Goal: Information Seeking & Learning: Find specific fact

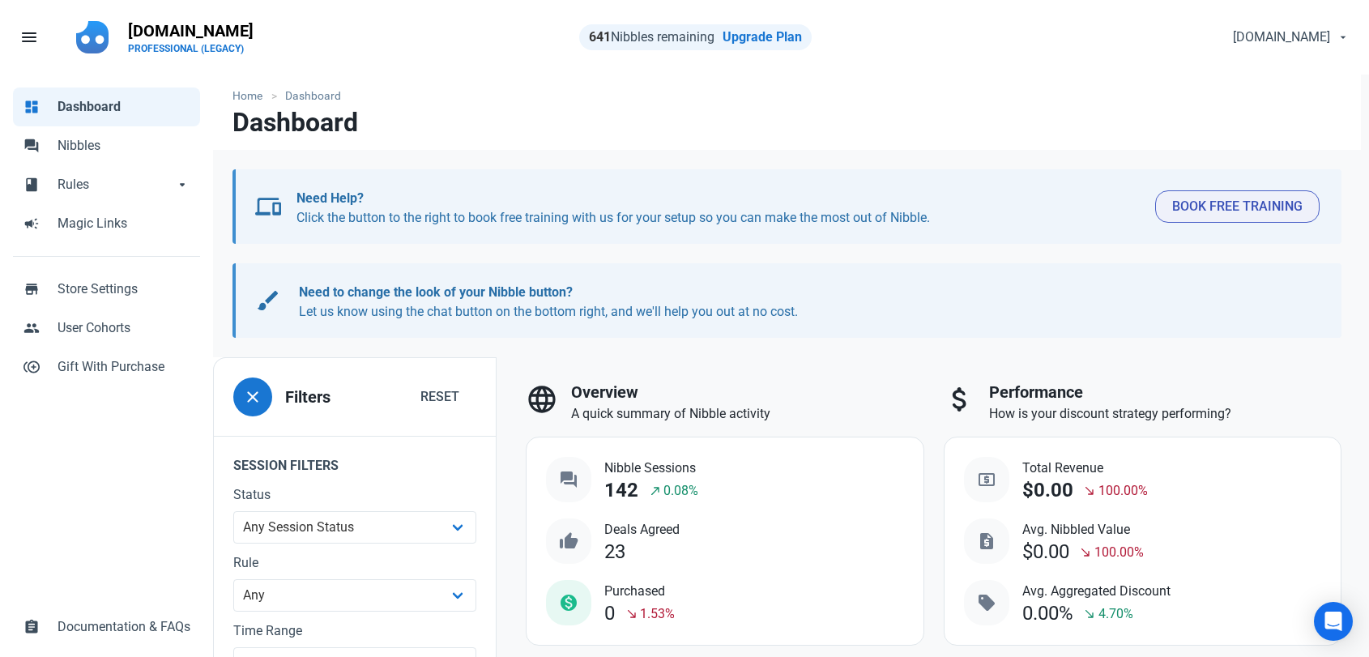
select select "7d"
drag, startPoint x: 81, startPoint y: 158, endPoint x: 88, endPoint y: 152, distance: 9.2
click at [81, 158] on link "forum Nibbles" at bounding box center [106, 145] width 187 height 39
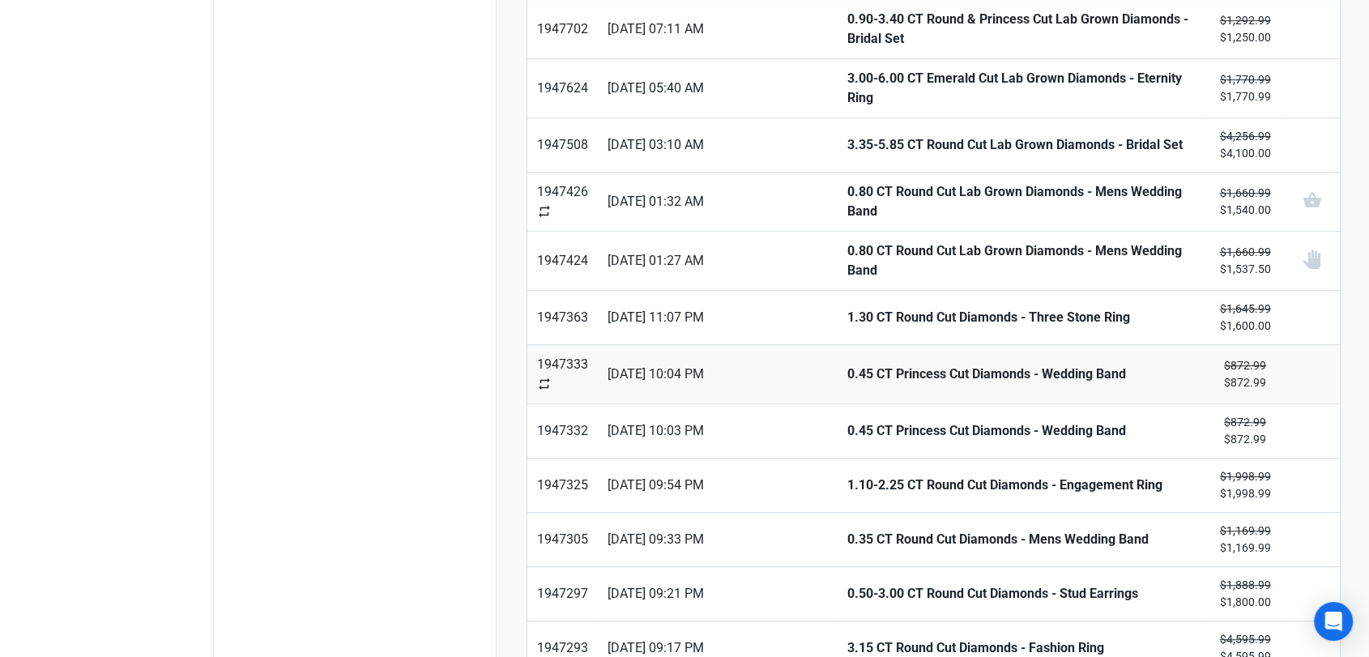
scroll to position [977, 0]
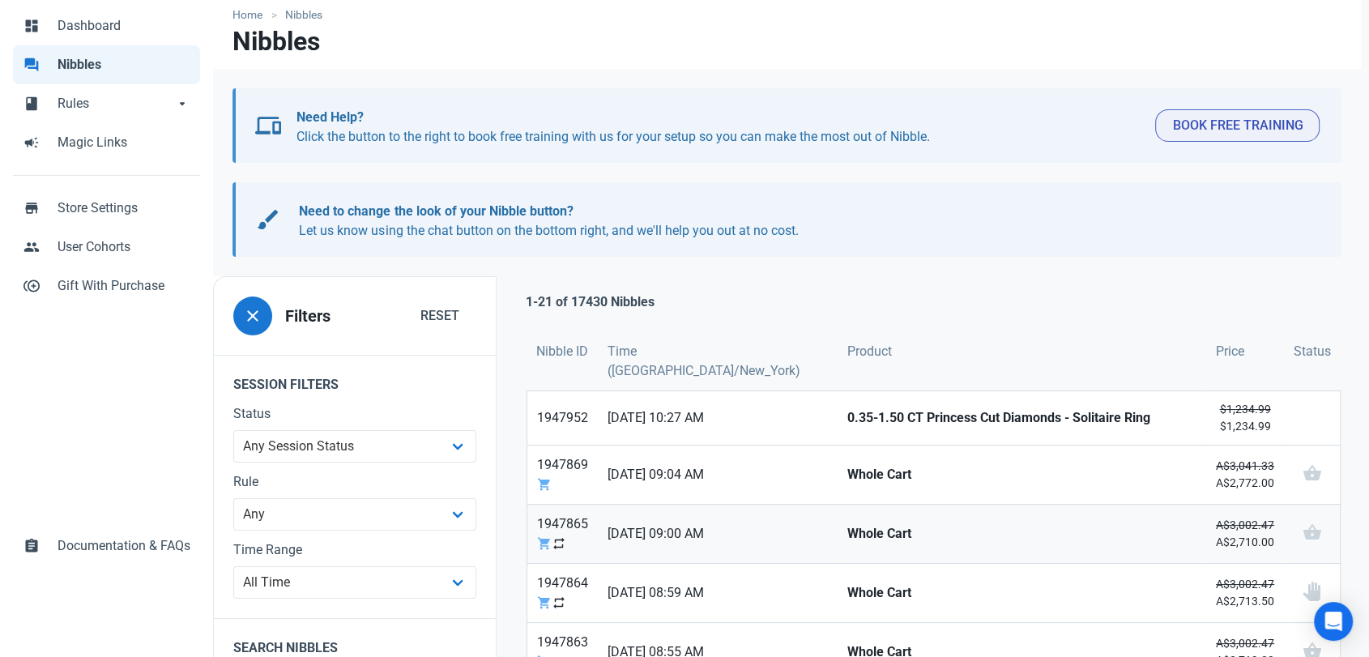
scroll to position [270, 0]
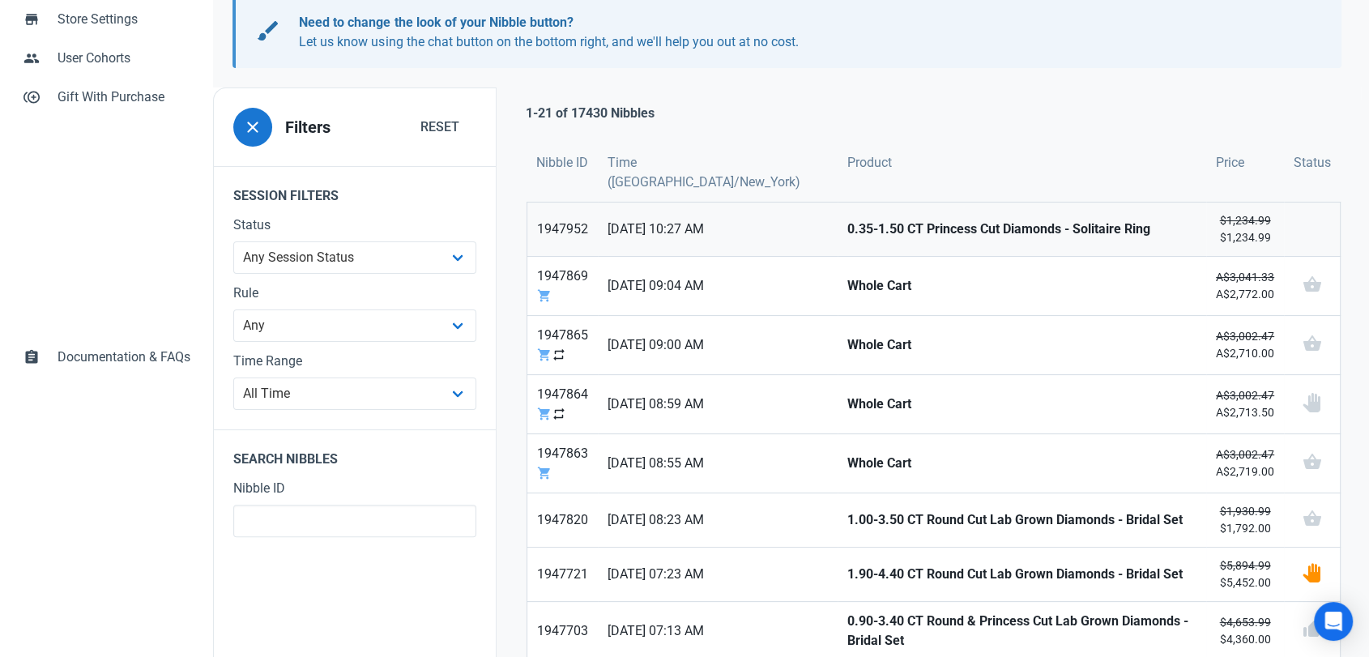
click at [847, 220] on strong "0.35-1.50 CT Princess Cut Diamonds - Solitaire Ring" at bounding box center [1021, 229] width 349 height 19
click at [847, 276] on strong "Whole Cart" at bounding box center [1021, 285] width 349 height 19
click at [838, 316] on link "Whole Cart" at bounding box center [1022, 345] width 369 height 58
click at [847, 394] on strong "Whole Cart" at bounding box center [1021, 403] width 349 height 19
click at [847, 454] on strong "Whole Cart" at bounding box center [1021, 463] width 349 height 19
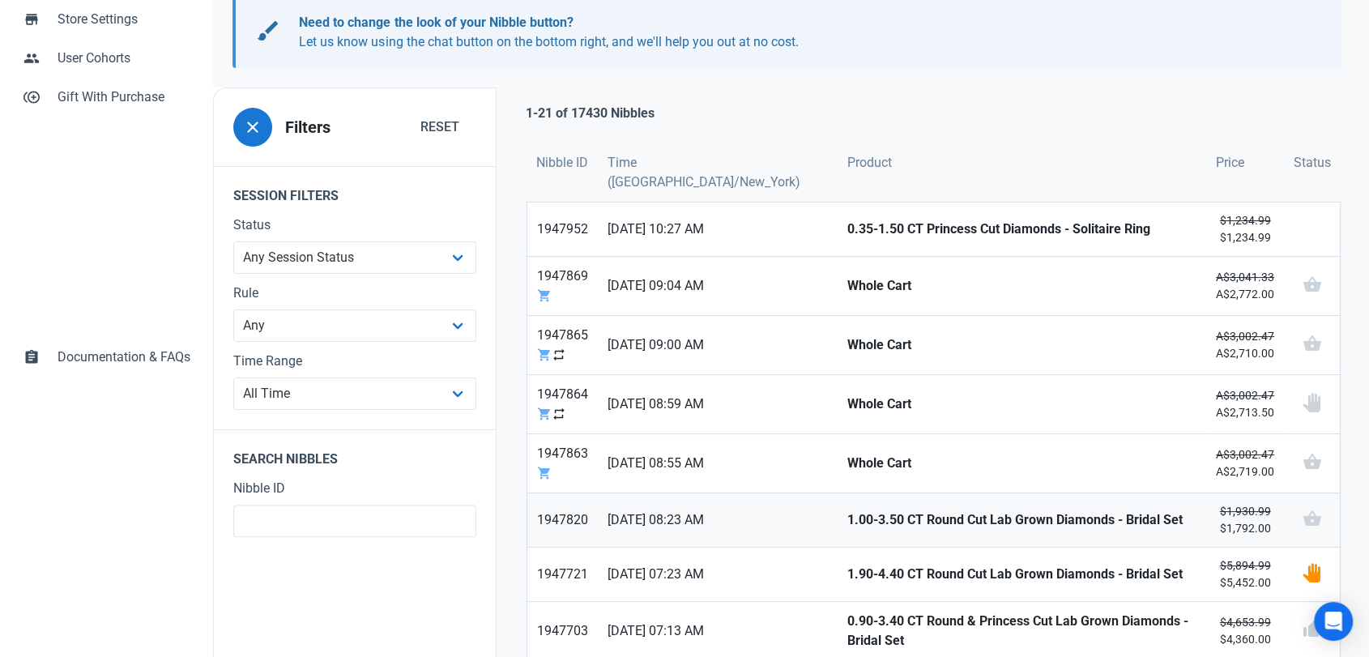
click at [847, 510] on strong "1.00-3.50 CT Round Cut Lab Grown Diamonds - Bridal Set" at bounding box center [1021, 519] width 349 height 19
click at [847, 565] on strong "1.90-4.40 CT Round Cut Lab Grown Diamonds - Bridal Set" at bounding box center [1021, 574] width 349 height 19
click at [847, 612] on strong "0.90-3.40 CT Round & Princess Cut Lab Grown Diamonds - Bridal Set" at bounding box center [1021, 631] width 349 height 39
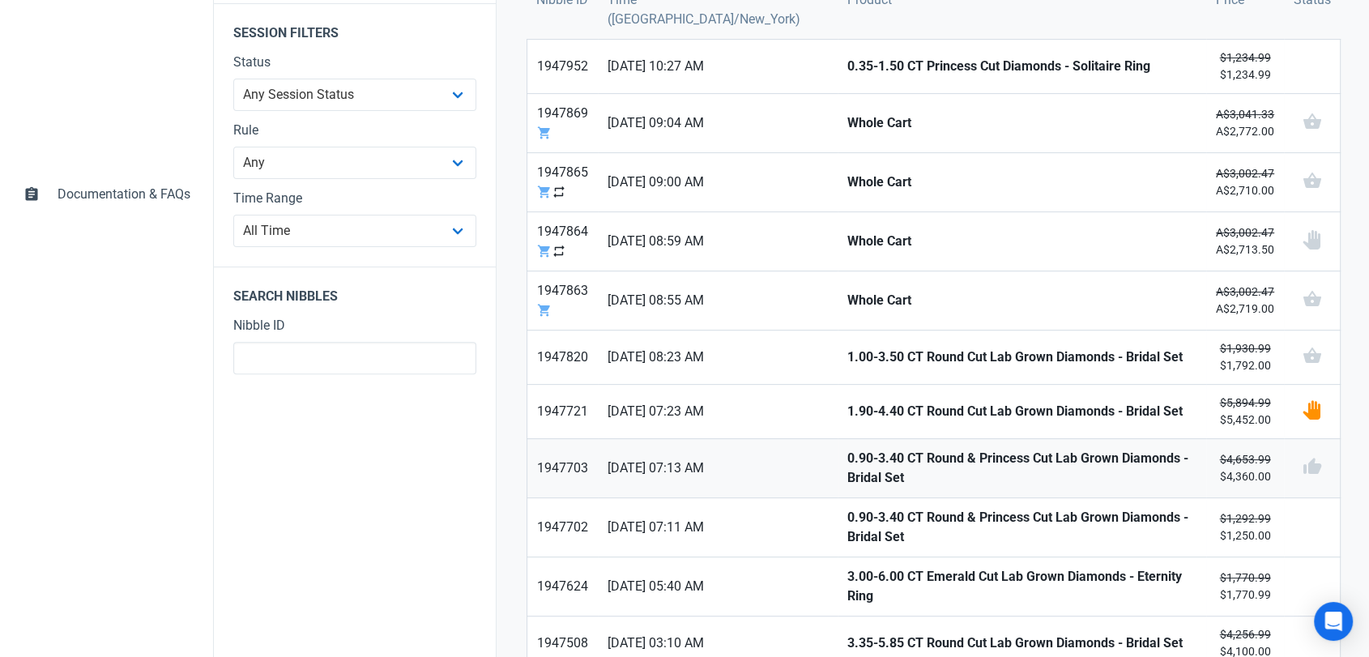
scroll to position [539, 0]
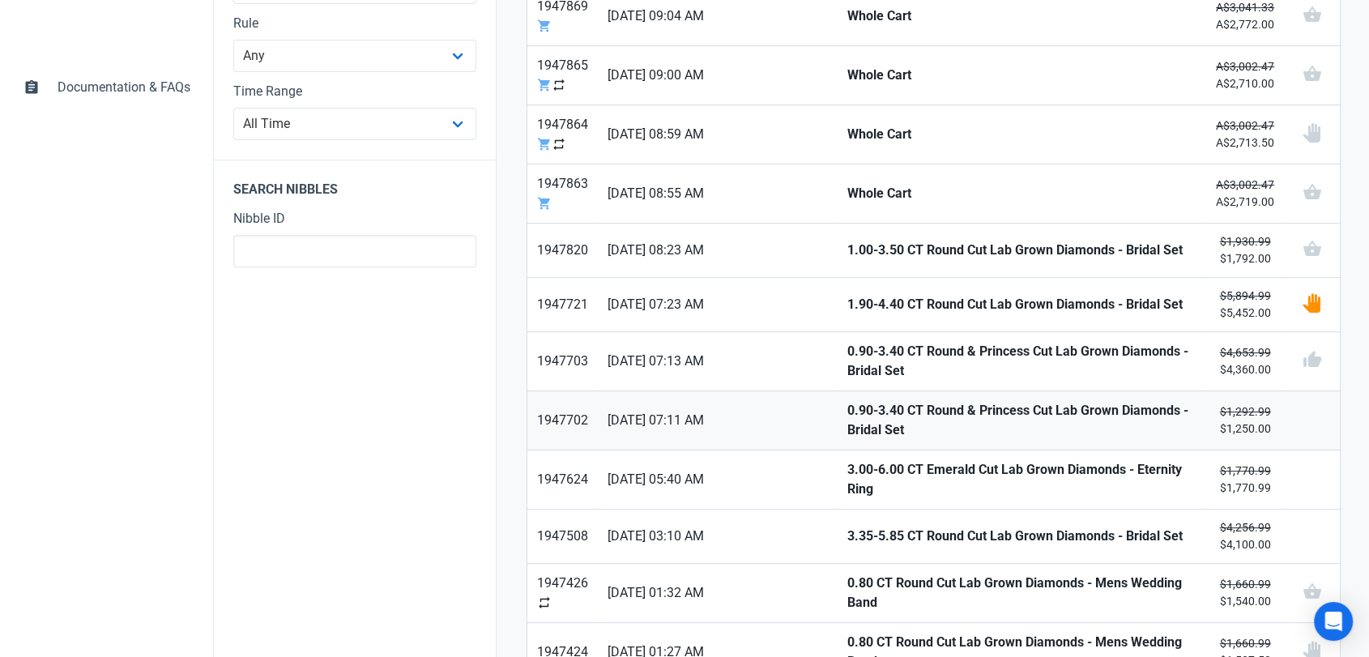
click at [847, 401] on strong "0.90-3.40 CT Round & Princess Cut Lab Grown Diamonds - Bridal Set" at bounding box center [1021, 420] width 349 height 39
click at [847, 460] on strong "3.00-6.00 CT Emerald Cut Lab Grown Diamonds - Eternity Ring" at bounding box center [1021, 479] width 349 height 39
click at [847, 527] on strong "3.35-5.85 CT Round Cut Lab Grown Diamonds - Bridal Set" at bounding box center [1021, 536] width 349 height 19
drag, startPoint x: 827, startPoint y: 540, endPoint x: 831, endPoint y: 561, distance: 21.4
click at [838, 564] on link "0.80 CT Round Cut Lab Grown Diamonds - Mens Wedding Band" at bounding box center [1022, 593] width 369 height 58
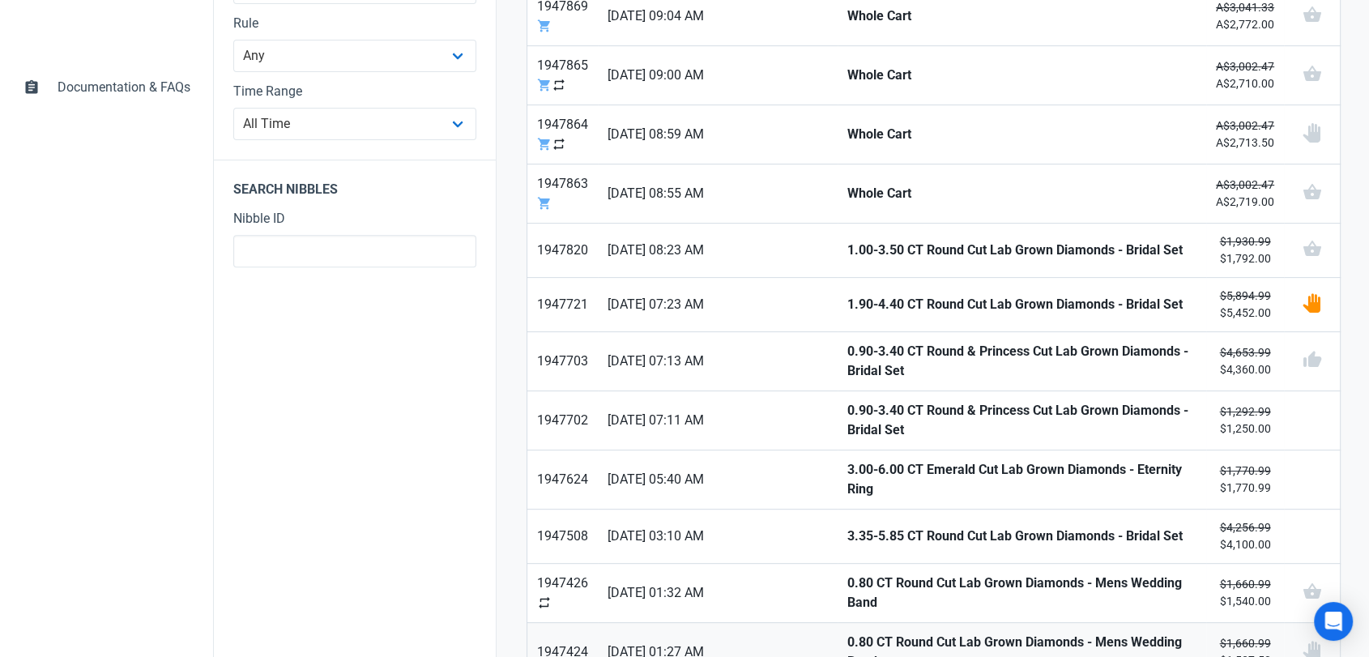
click at [847, 633] on strong "0.80 CT Round Cut Lab Grown Diamonds - Mens Wedding Band" at bounding box center [1021, 652] width 349 height 39
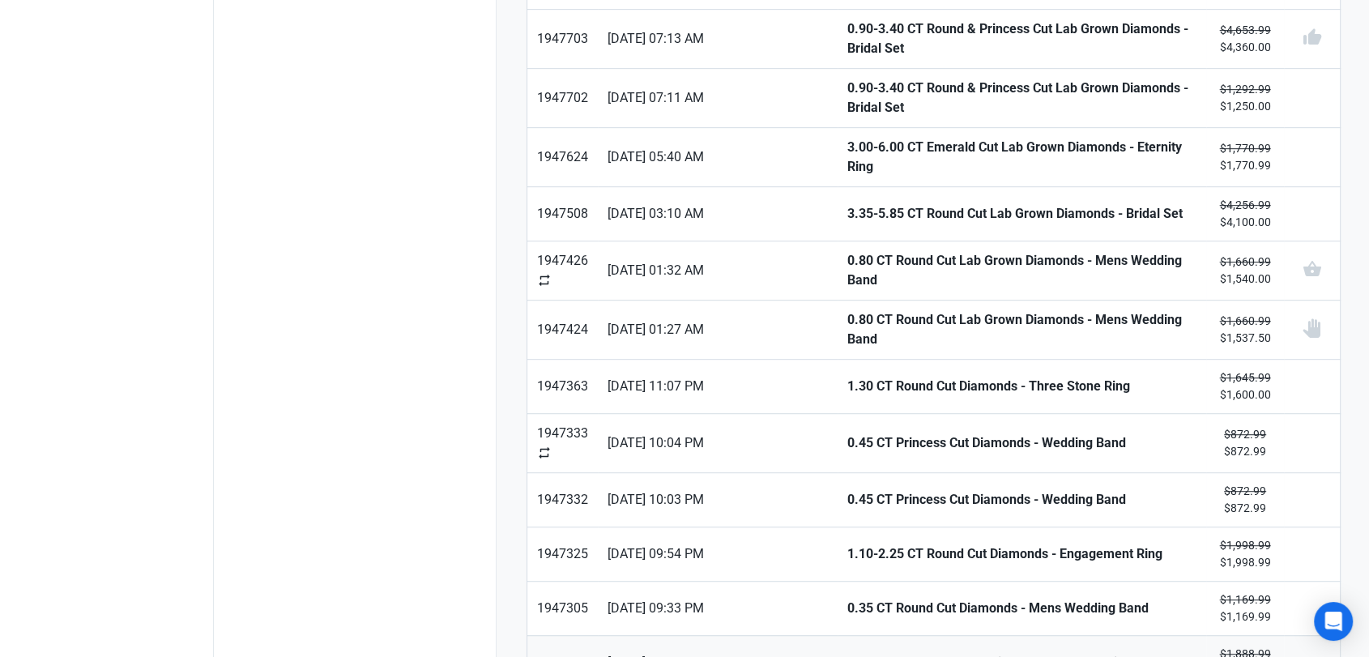
scroll to position [900, 0]
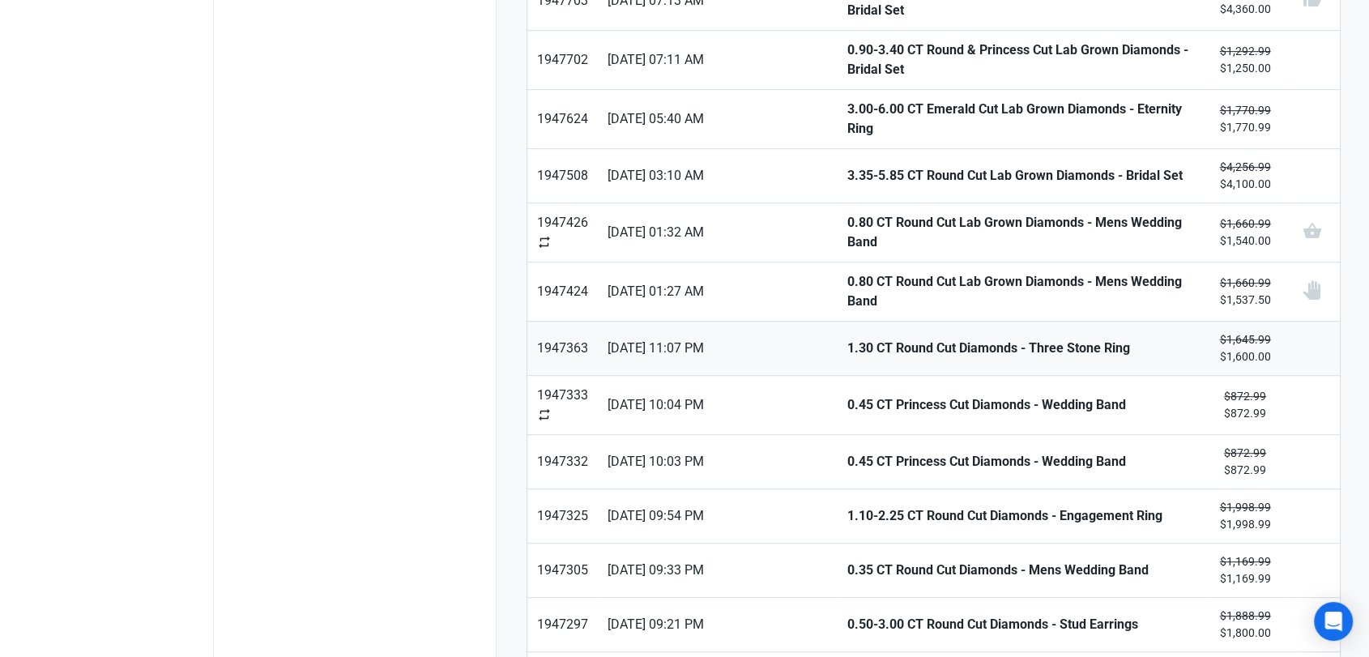
click at [847, 339] on strong "1.30 CT Round Cut Diamonds - Three Stone Ring" at bounding box center [1021, 348] width 349 height 19
click at [838, 376] on link "0.45 CT Princess Cut Diamonds - Wedding Band" at bounding box center [1022, 405] width 369 height 58
click at [847, 452] on strong "0.45 CT Princess Cut Diamonds - Wedding Band" at bounding box center [1021, 461] width 349 height 19
click at [847, 506] on strong "1.10-2.25 CT Round Cut Diamonds - Engagement Ring" at bounding box center [1021, 515] width 349 height 19
click at [847, 561] on strong "0.35 CT Round Cut Diamonds - Mens Wedding Band" at bounding box center [1021, 570] width 349 height 19
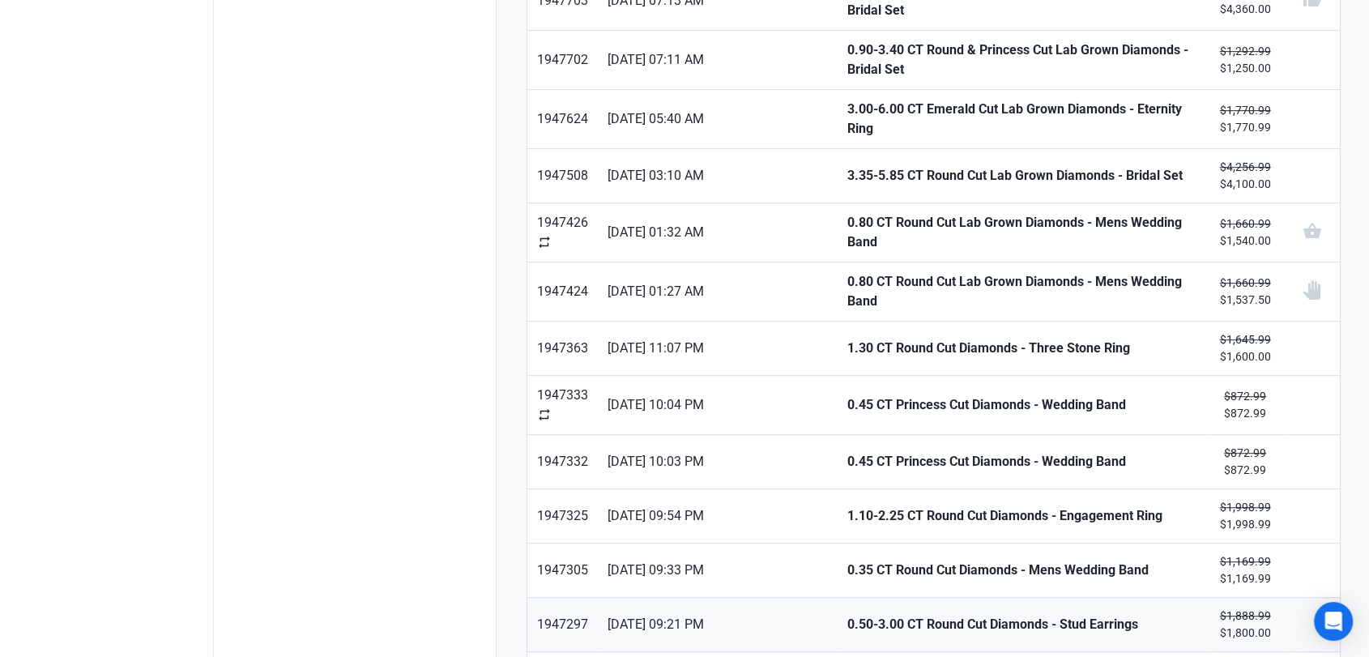
click at [838, 598] on link "0.50-3.00 CT Round Cut Diamonds - Stud Earrings" at bounding box center [1022, 624] width 369 height 53
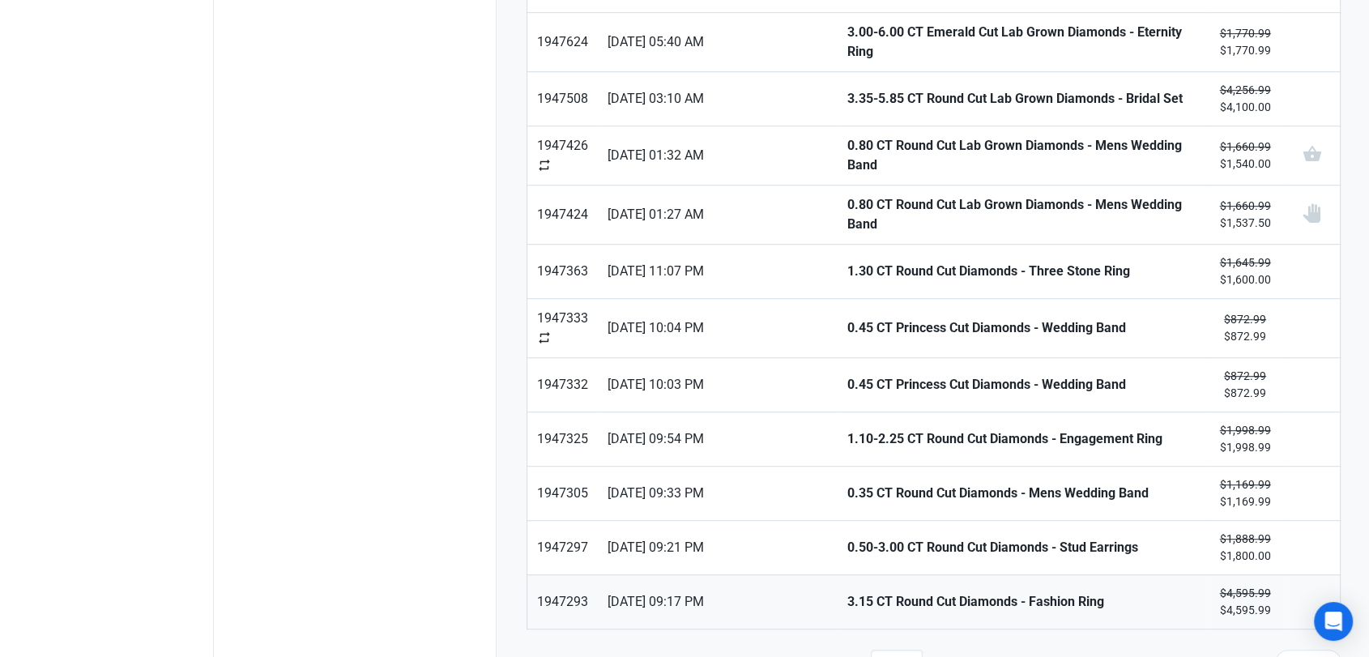
click at [847, 592] on strong "3.15 CT Round Cut Diamonds - Fashion Ring" at bounding box center [1021, 601] width 349 height 19
click at [1285, 650] on button "Next" at bounding box center [1308, 666] width 66 height 32
type input "2"
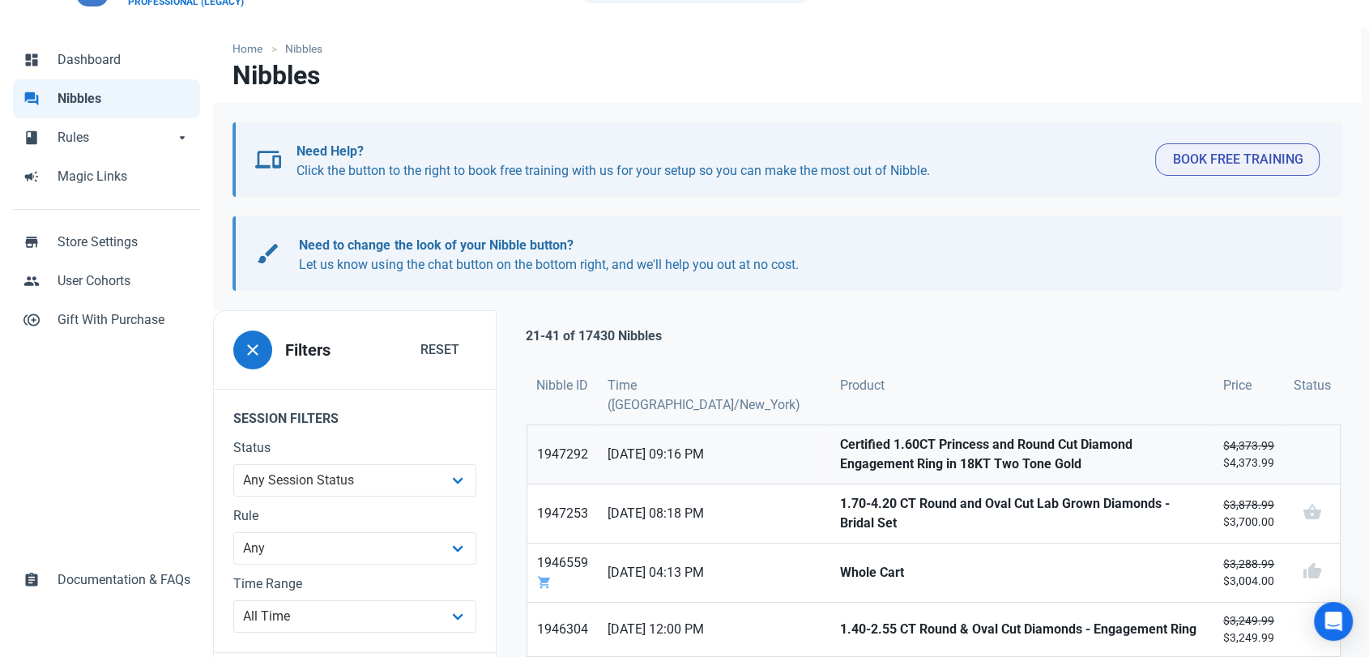
scroll to position [90, 0]
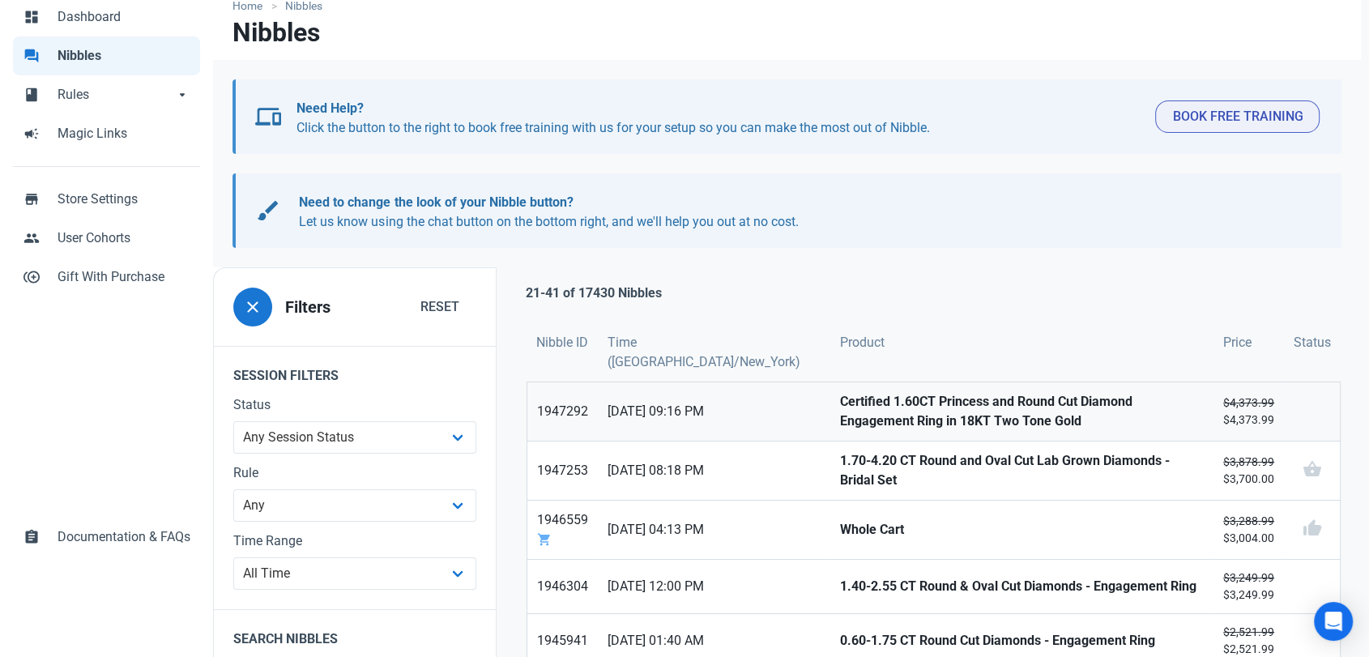
click at [840, 415] on strong "Certified 1.60CT Princess and Round Cut Diamond Engagement Ring in 18KT Two Ton…" at bounding box center [1022, 411] width 364 height 39
click at [840, 467] on strong "1.70-4.20 CT Round and Oval Cut Lab Grown Diamonds - Bridal Set" at bounding box center [1022, 470] width 364 height 39
click at [840, 527] on strong "Whole Cart" at bounding box center [1022, 529] width 364 height 19
click at [840, 585] on strong "1.40-2.55 CT Round & Oval Cut Diamonds - Engagement Ring" at bounding box center [1022, 586] width 364 height 19
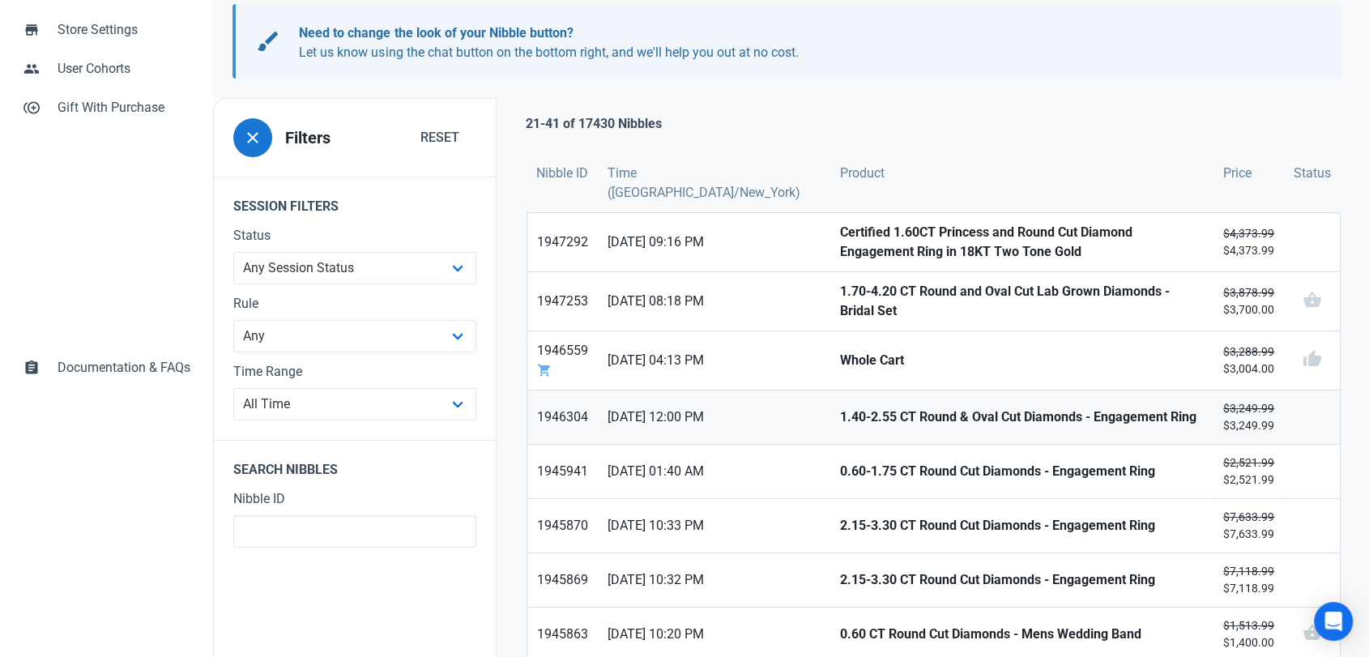
scroll to position [360, 0]
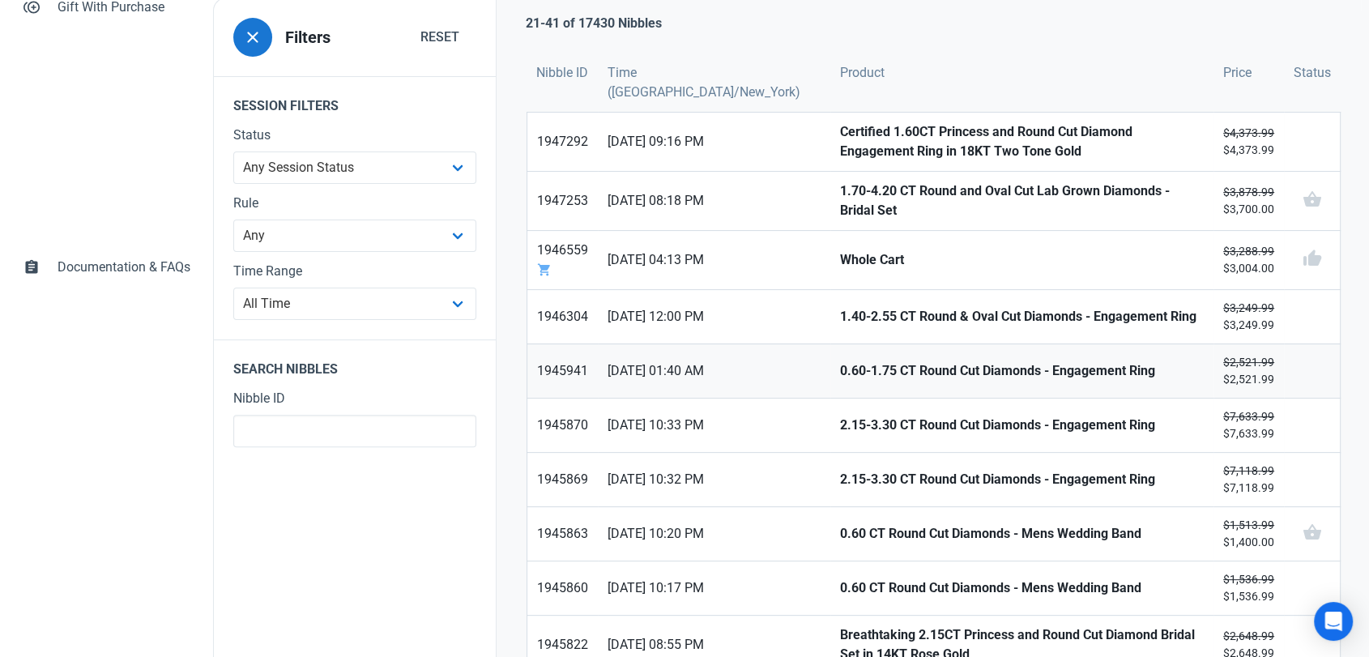
click at [840, 361] on strong "0.60-1.75 CT Round Cut Diamonds - Engagement Ring" at bounding box center [1022, 370] width 364 height 19
click at [840, 416] on strong "2.15-3.30 CT Round Cut Diamonds - Engagement Ring" at bounding box center [1022, 425] width 364 height 19
drag, startPoint x: 795, startPoint y: 470, endPoint x: 795, endPoint y: 491, distance: 21.1
click at [840, 471] on strong "2.15-3.30 CT Round Cut Diamonds - Engagement Ring" at bounding box center [1022, 479] width 364 height 19
click at [840, 524] on strong "0.60 CT Round Cut Diamonds - Mens Wedding Band" at bounding box center [1022, 533] width 364 height 19
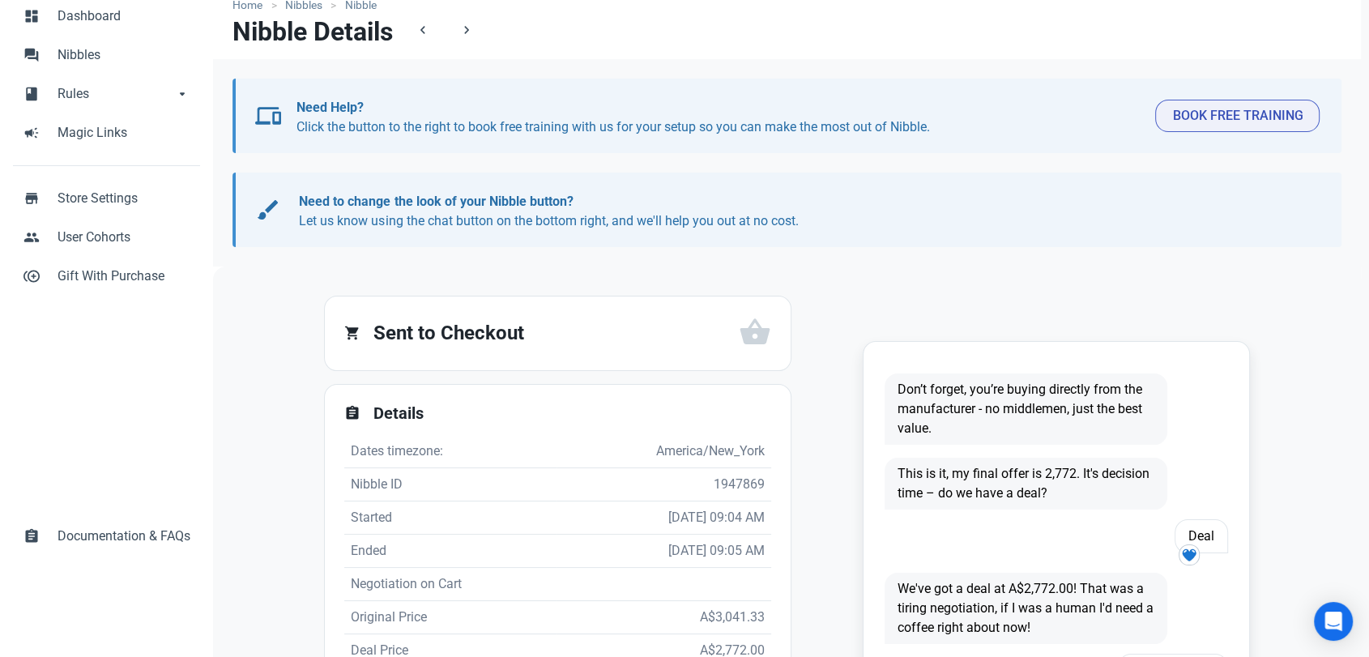
scroll to position [180, 0]
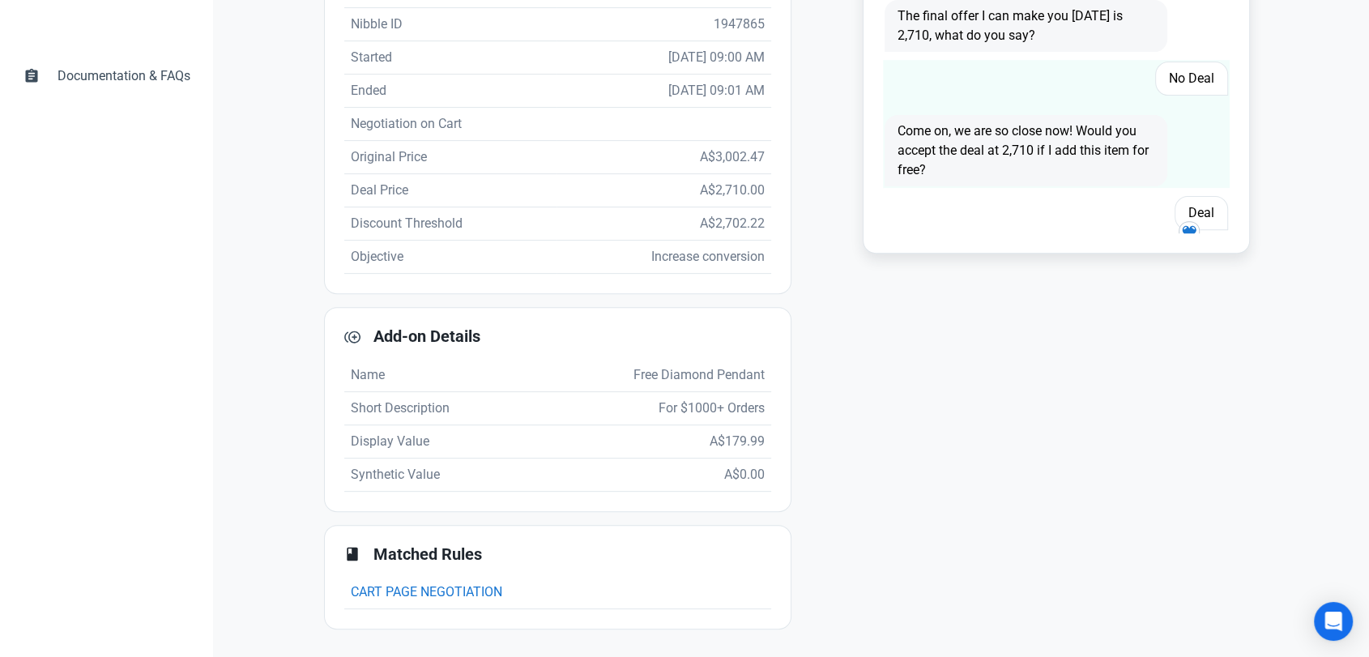
scroll to position [139, 0]
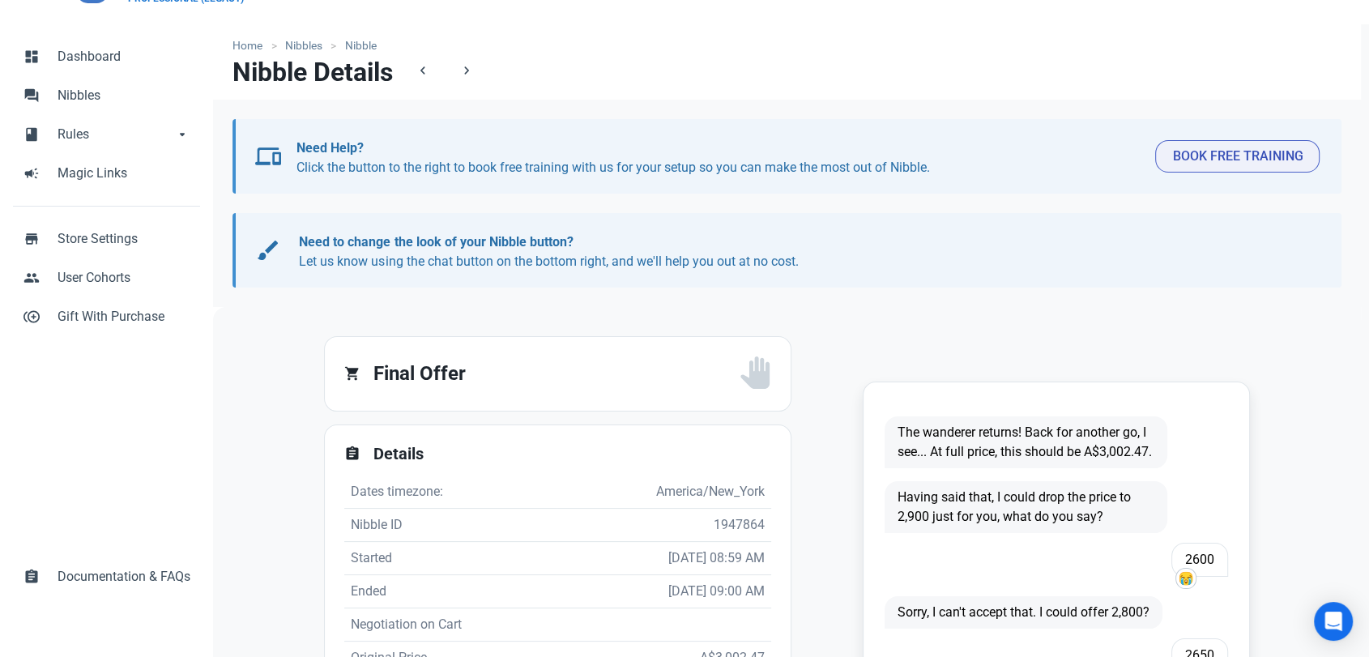
scroll to position [360, 0]
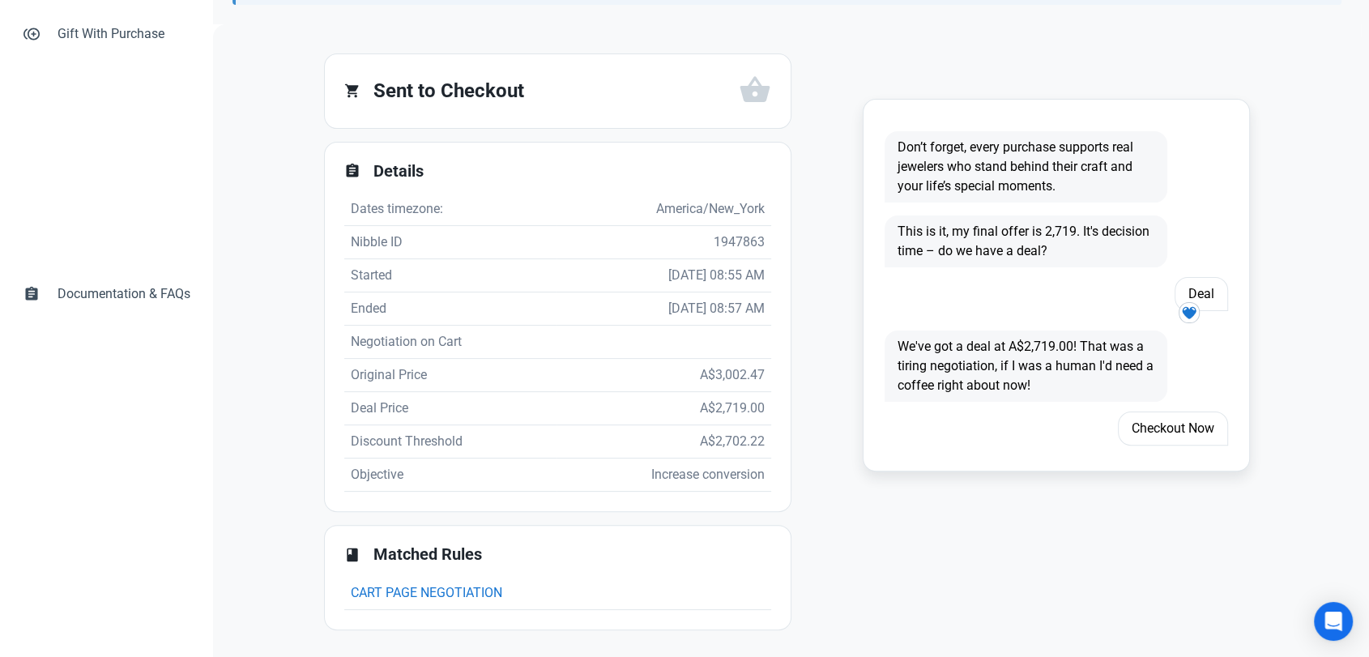
scroll to position [761, 0]
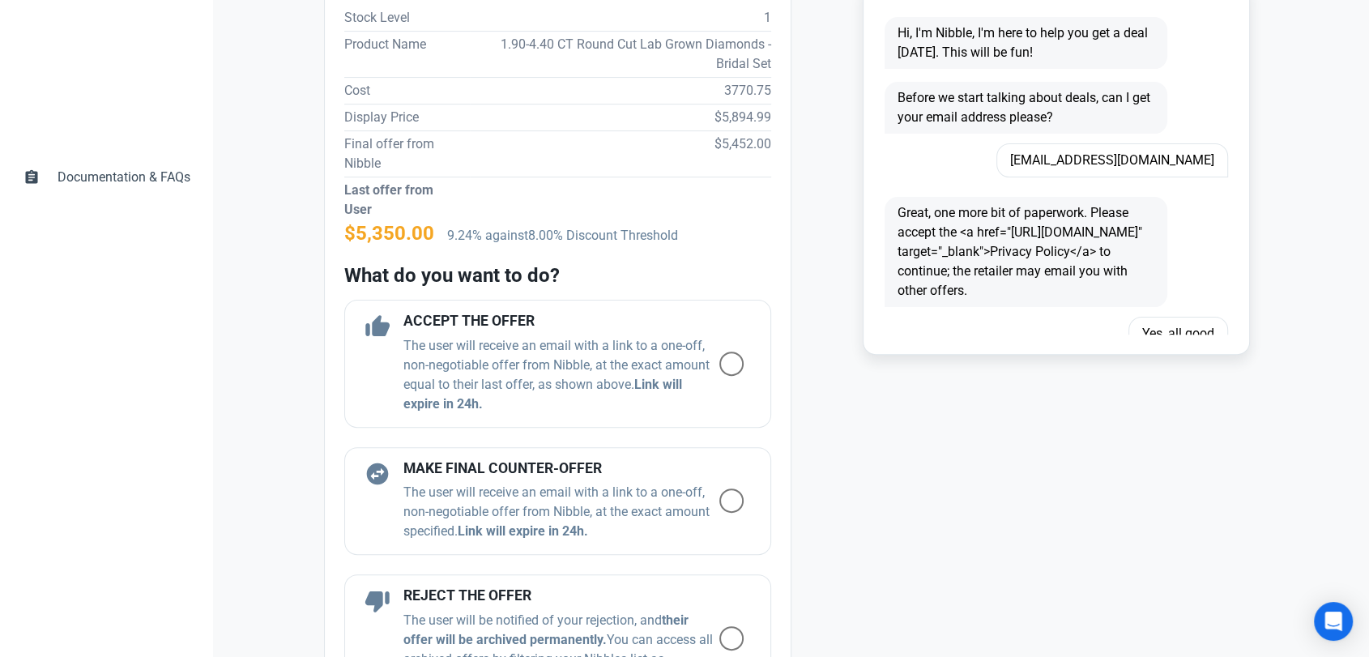
scroll to position [360, 0]
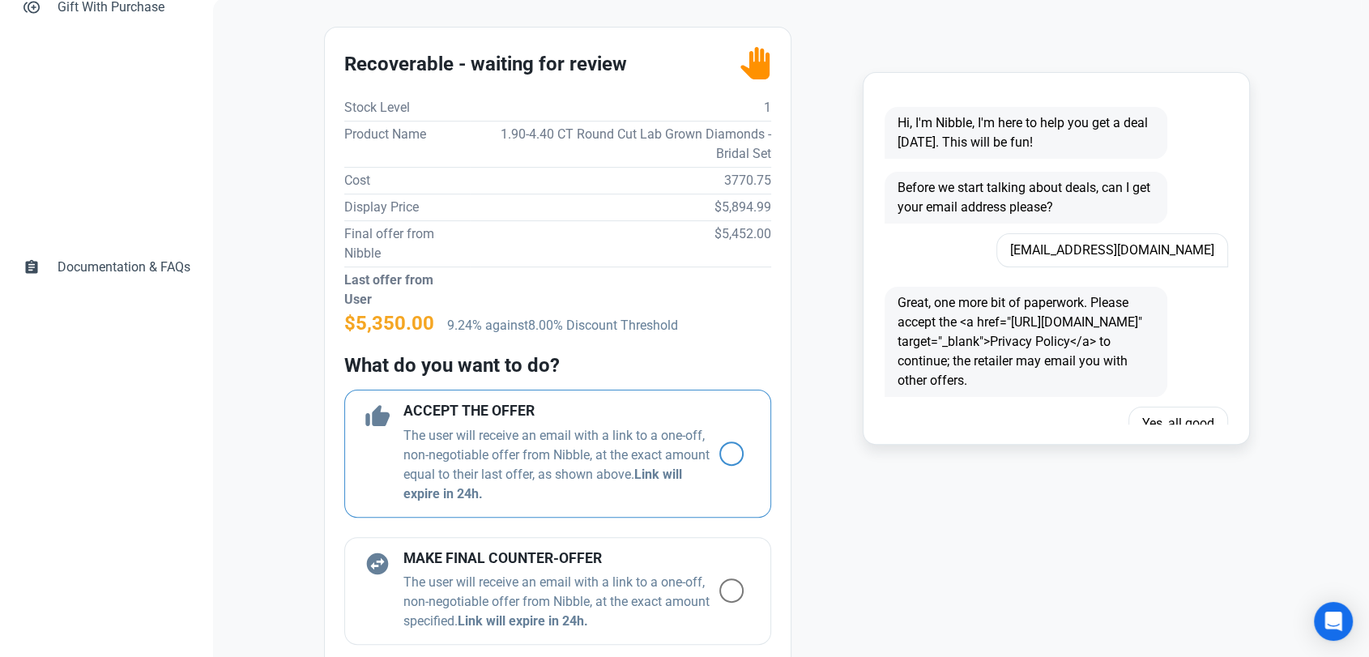
click at [719, 452] on span at bounding box center [731, 453] width 24 height 24
click at [719, 452] on input "radio" at bounding box center [724, 453] width 11 height 11
radio input "true"
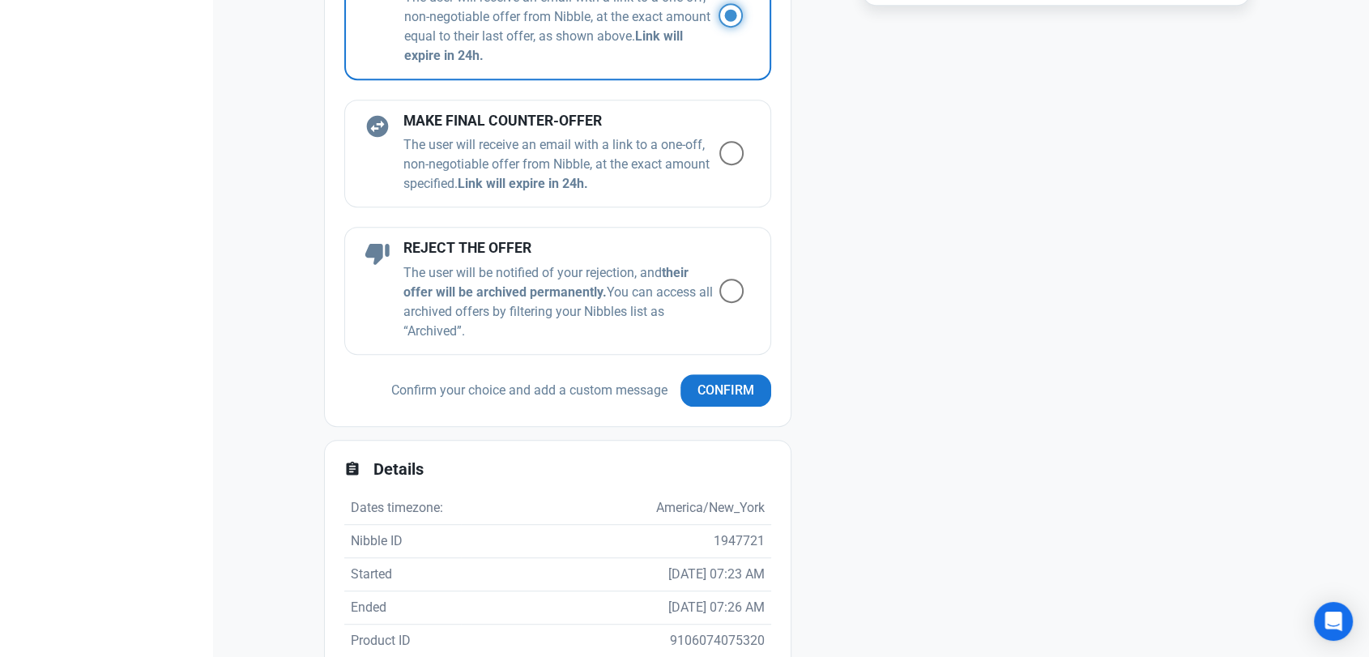
scroll to position [810, 0]
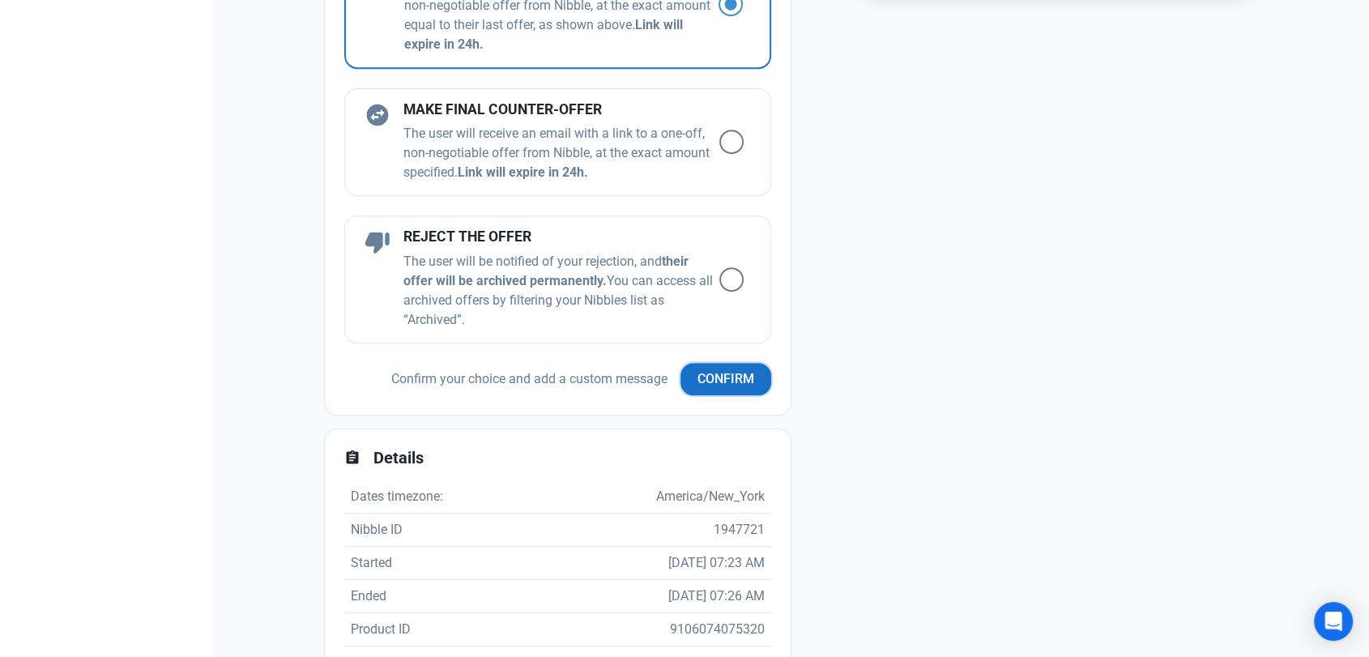
click at [710, 384] on span "Confirm" at bounding box center [725, 378] width 57 height 19
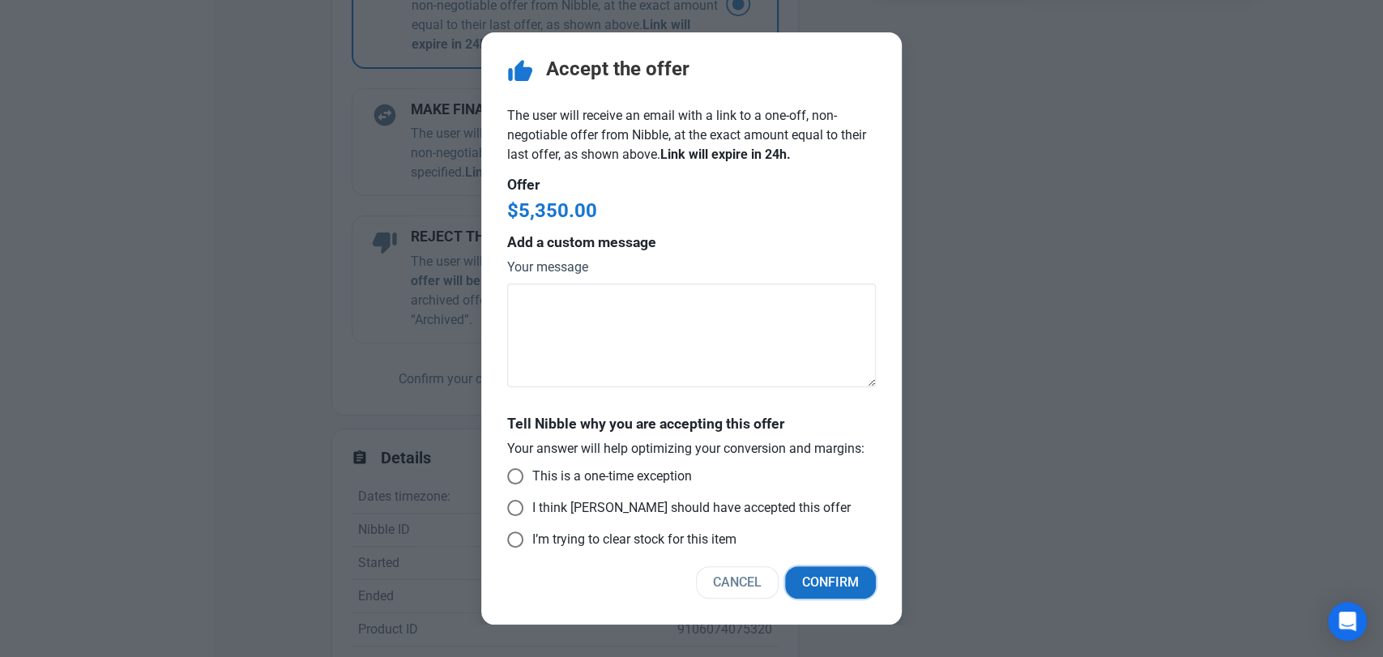
click at [836, 597] on button "Confirm" at bounding box center [830, 582] width 91 height 32
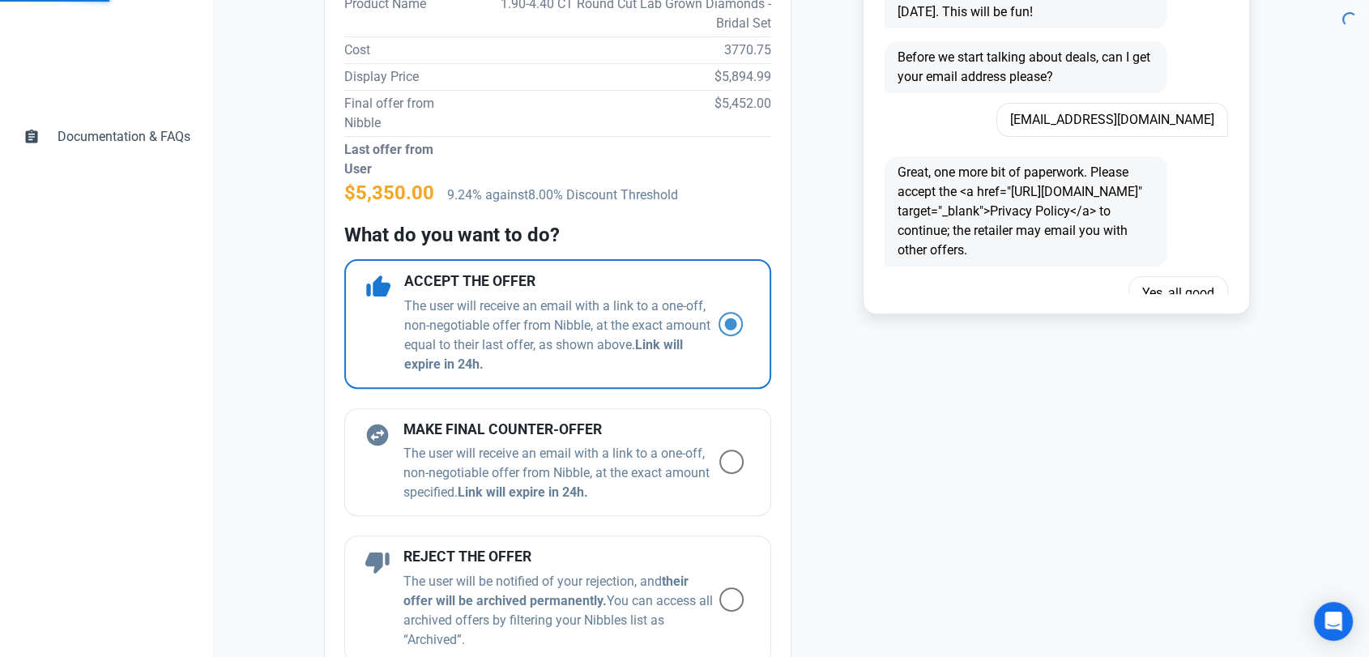
scroll to position [450, 0]
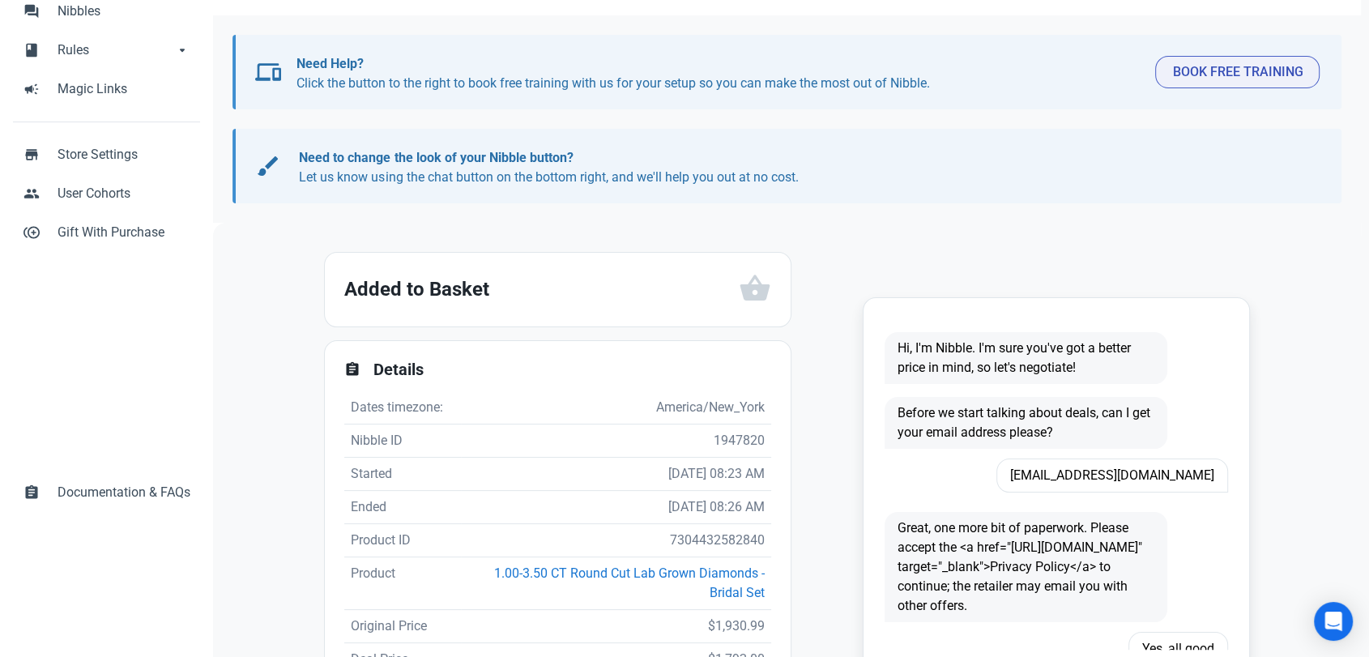
scroll to position [270, 0]
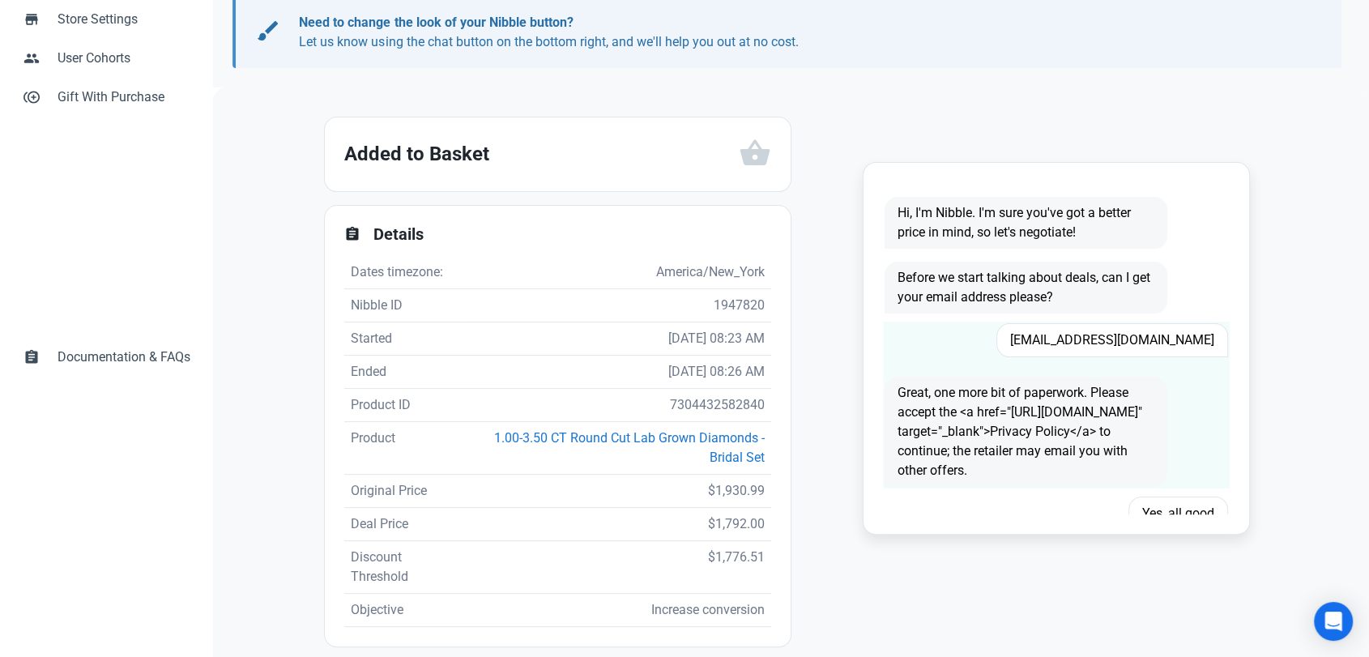
click at [1141, 342] on span "Kaplanisd79@gmail.com" at bounding box center [1112, 340] width 232 height 34
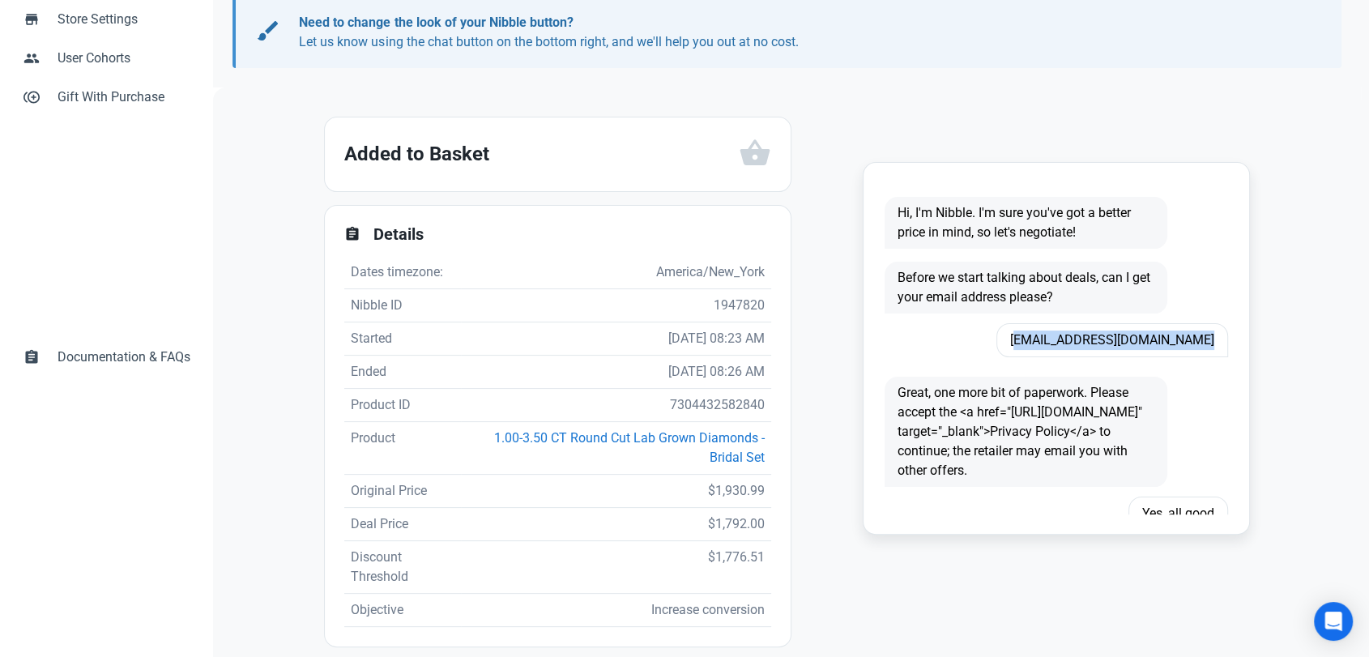
copy span "Kaplanisd79@gmail.com"
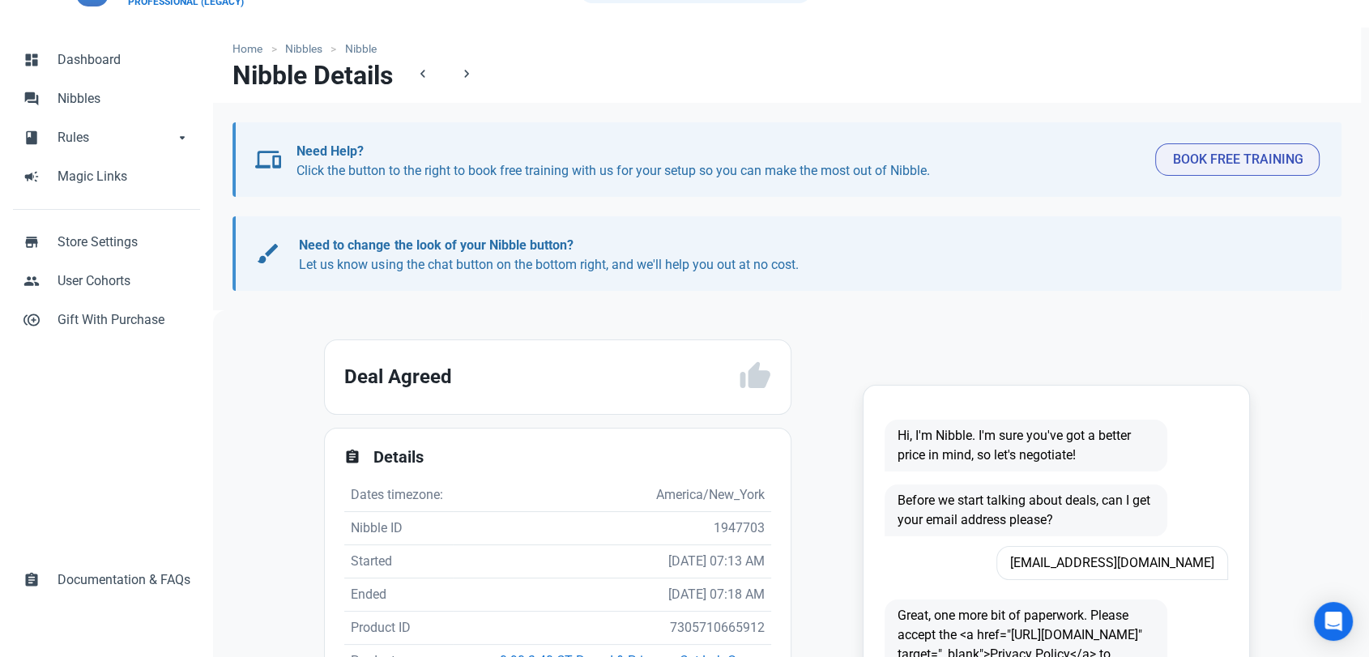
scroll to position [90, 0]
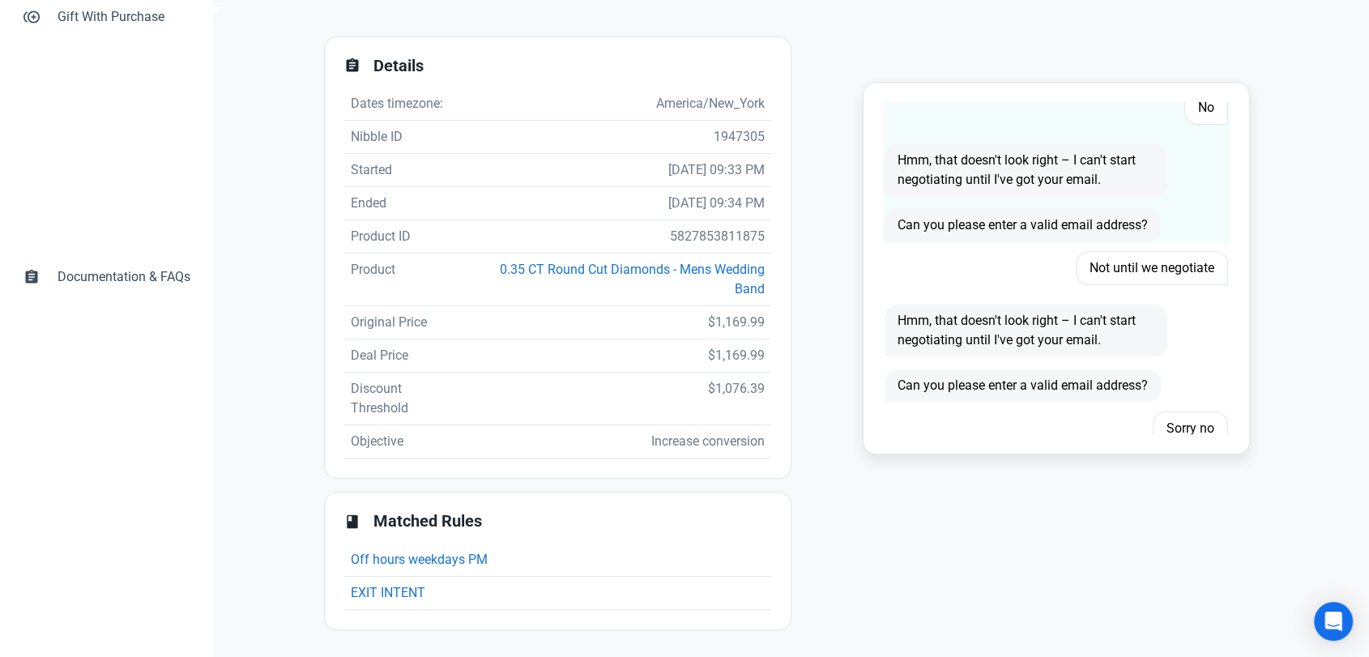
scroll to position [422, 0]
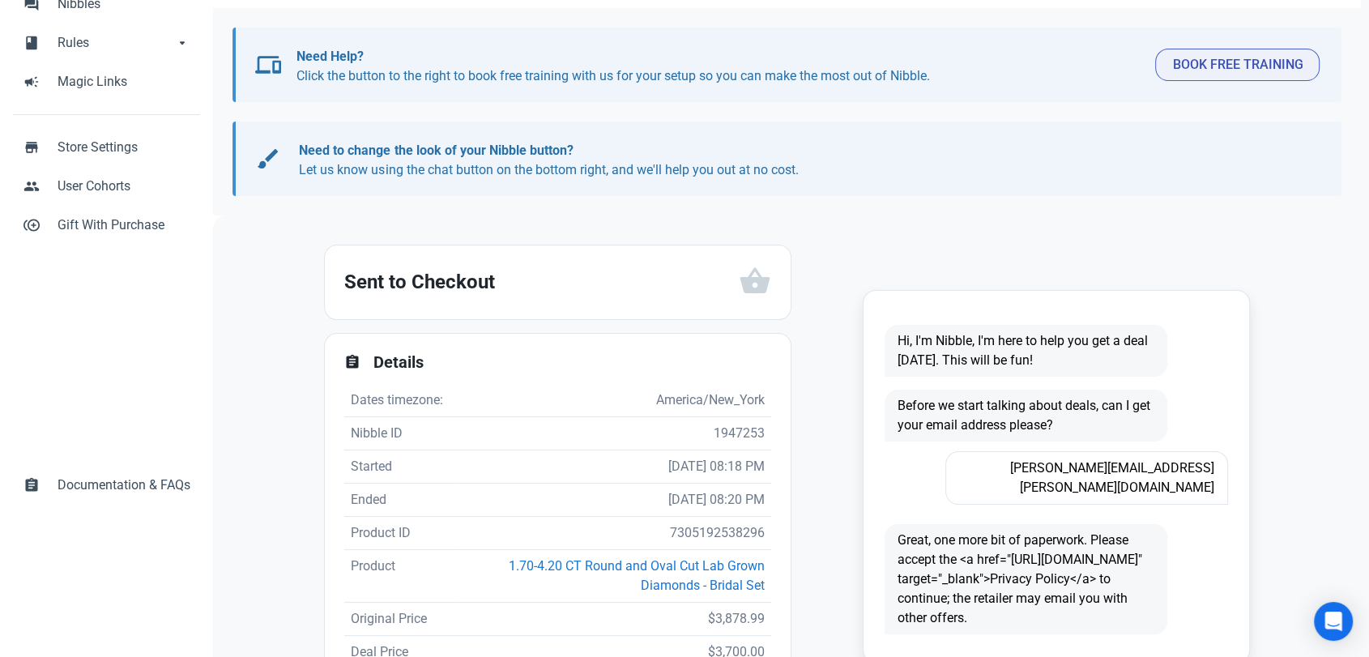
scroll to position [180, 0]
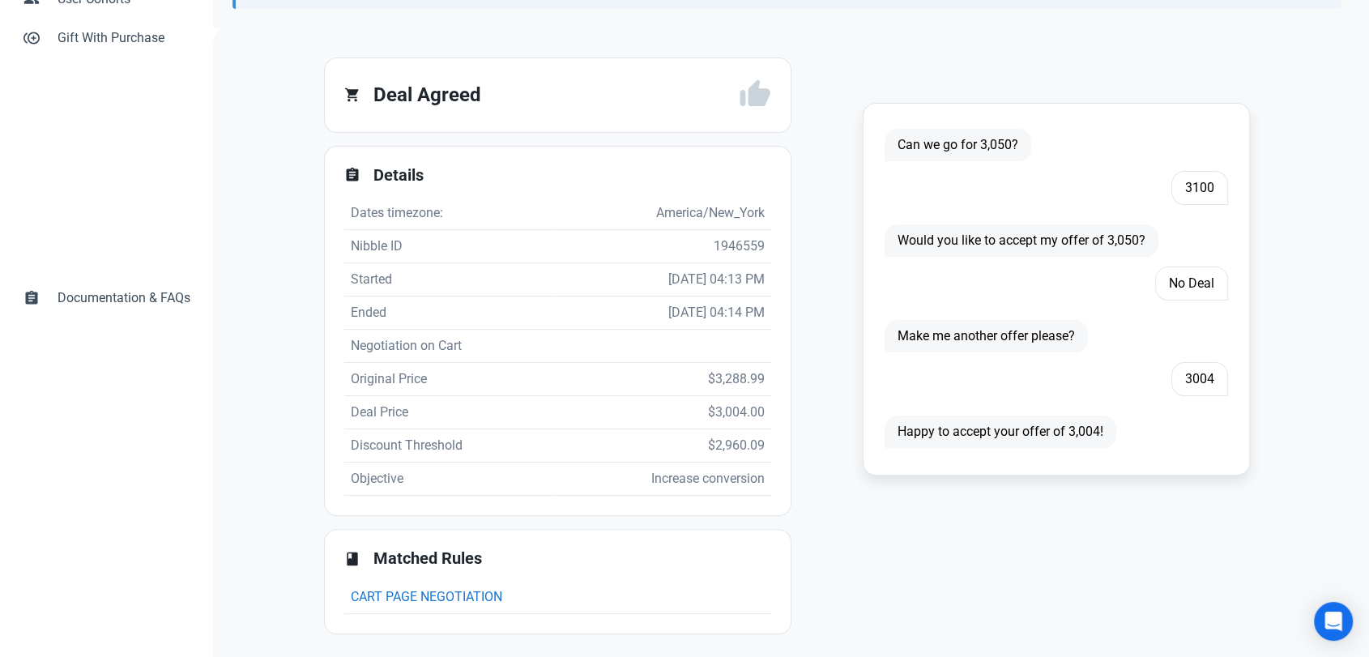
scroll to position [333, 0]
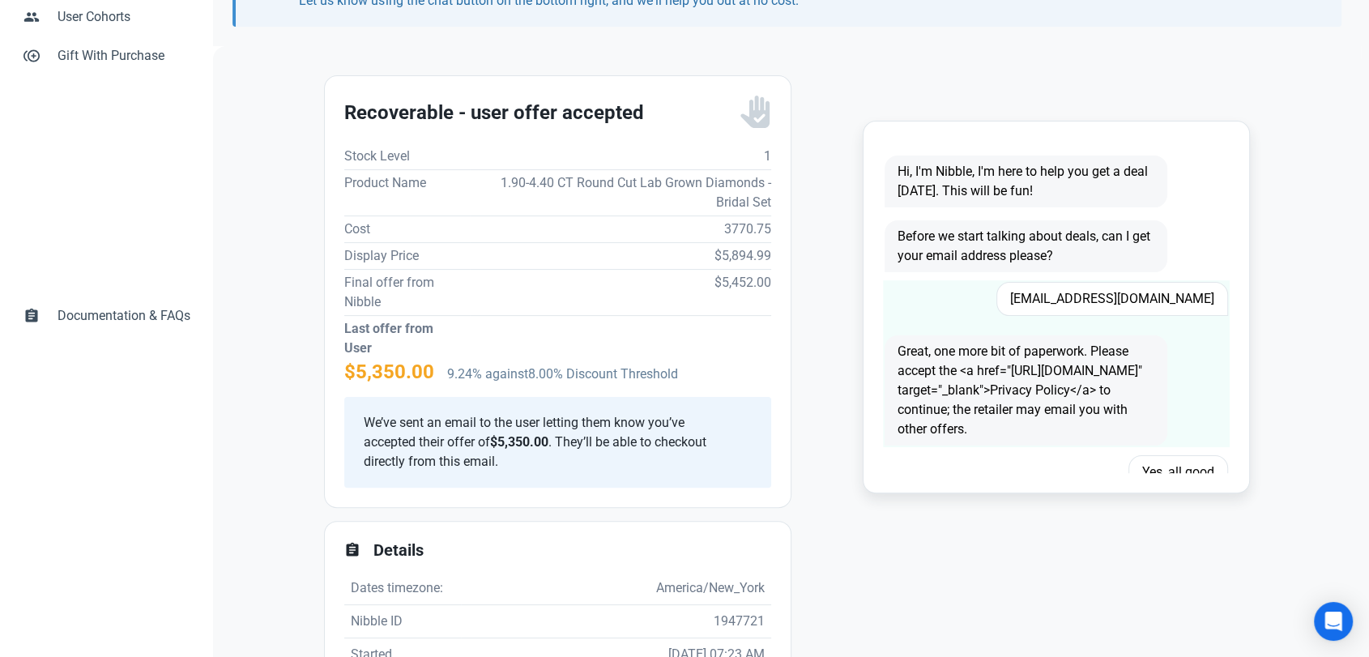
scroll to position [270, 0]
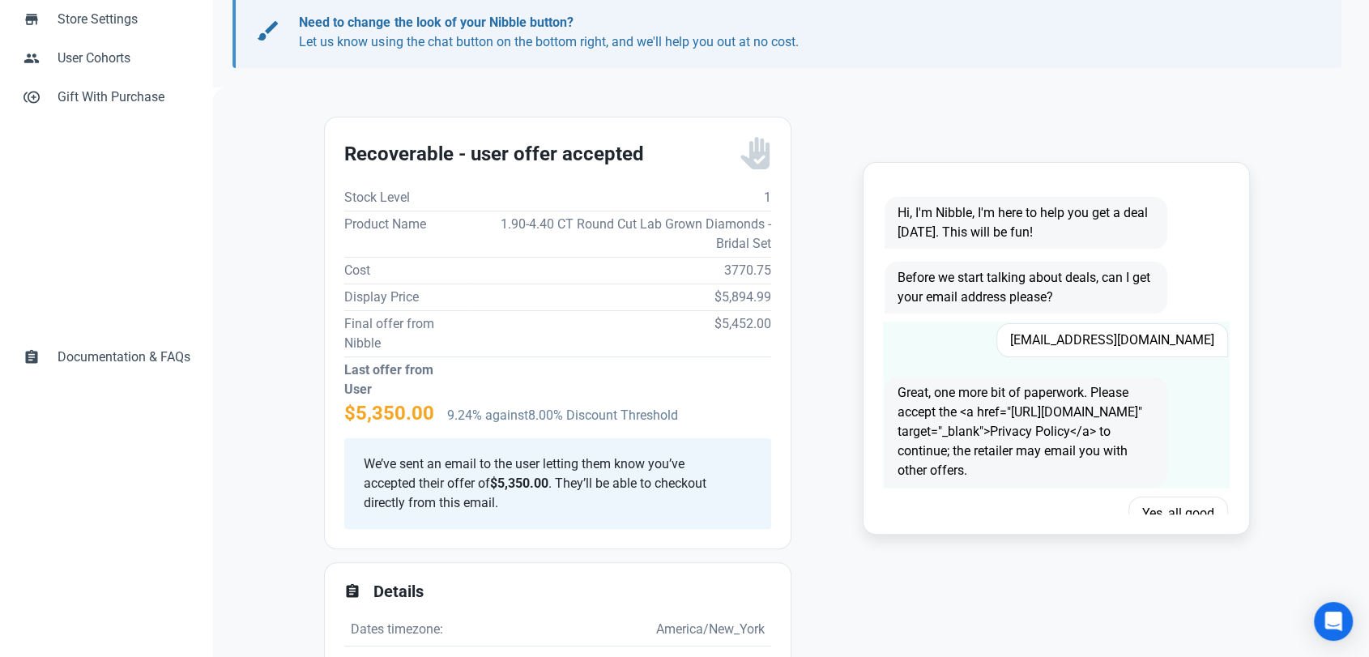
click at [1153, 341] on span "Mgburdine@gmail.com" at bounding box center [1112, 340] width 232 height 34
copy span "Mgburdine@gmail.com"
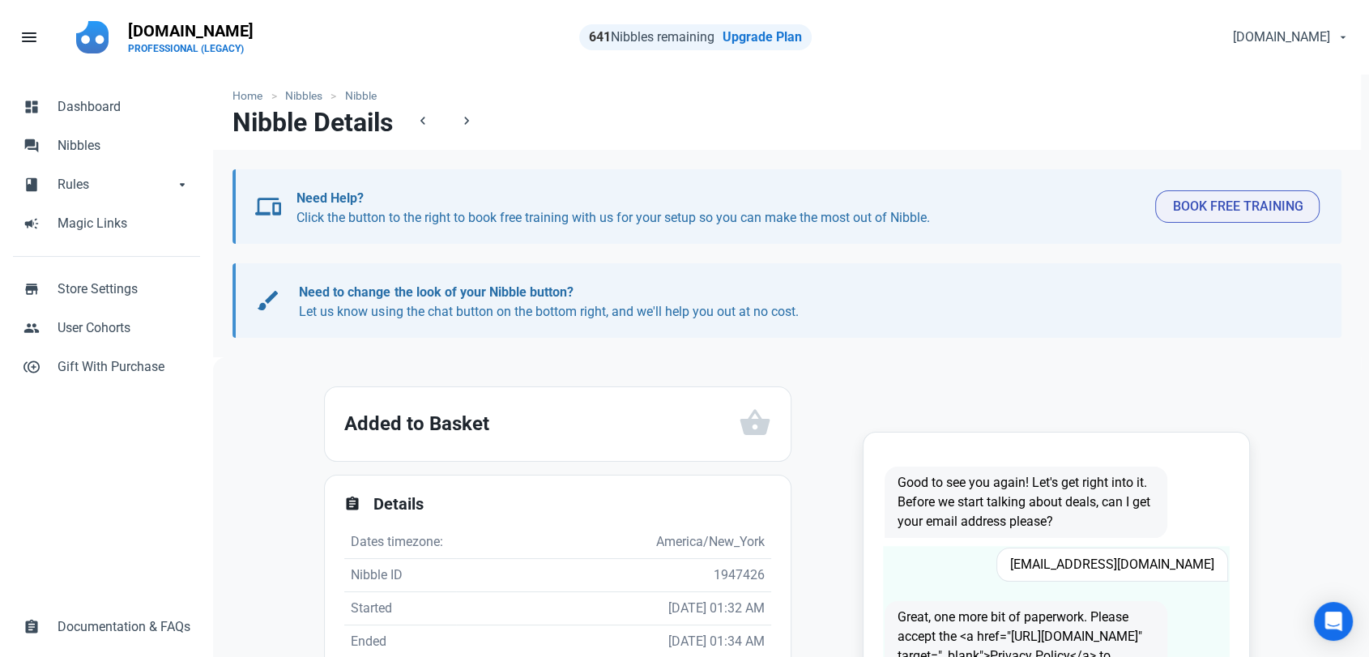
click at [1119, 556] on span "jazzyjack@duck.com" at bounding box center [1112, 565] width 232 height 34
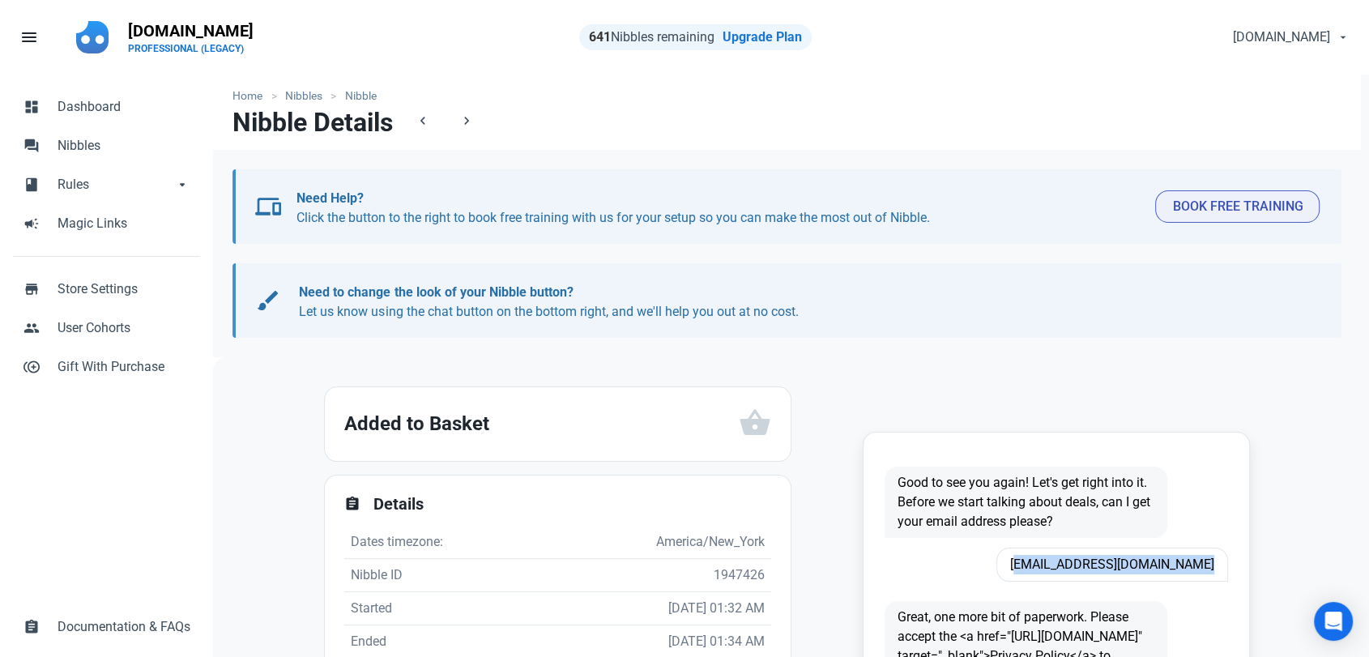
copy span "jazzyjack@duck.com"
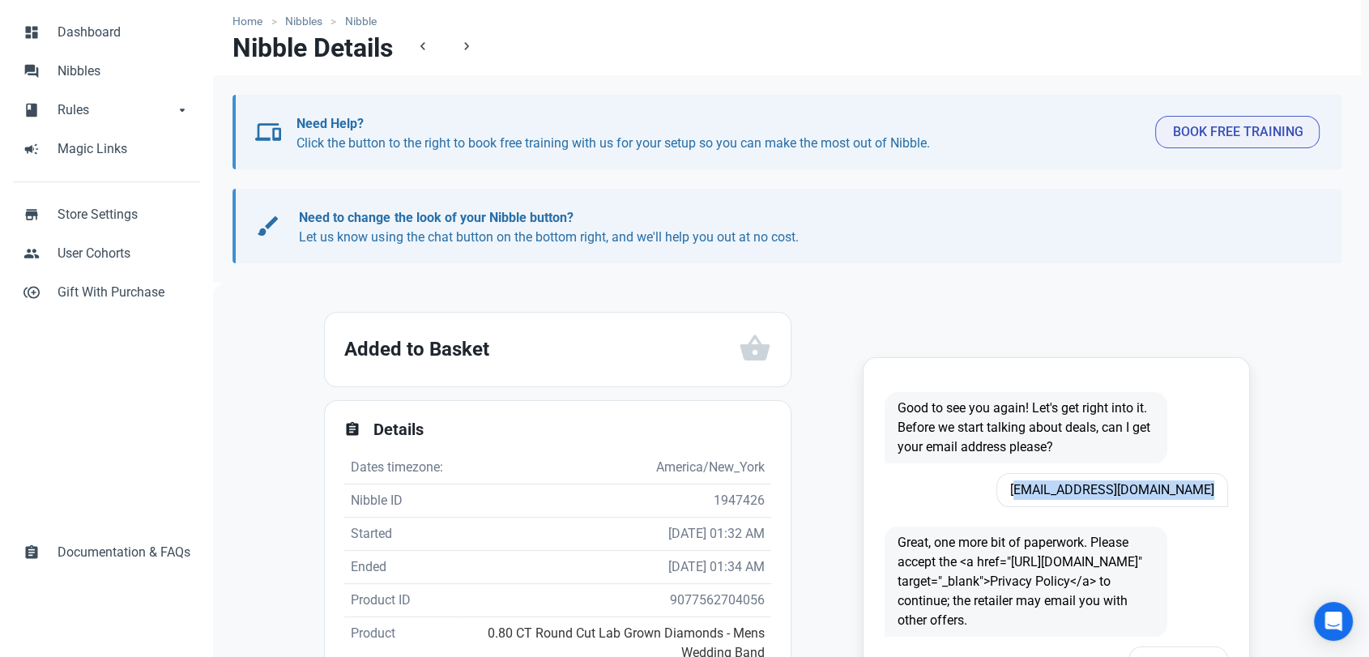
scroll to position [180, 0]
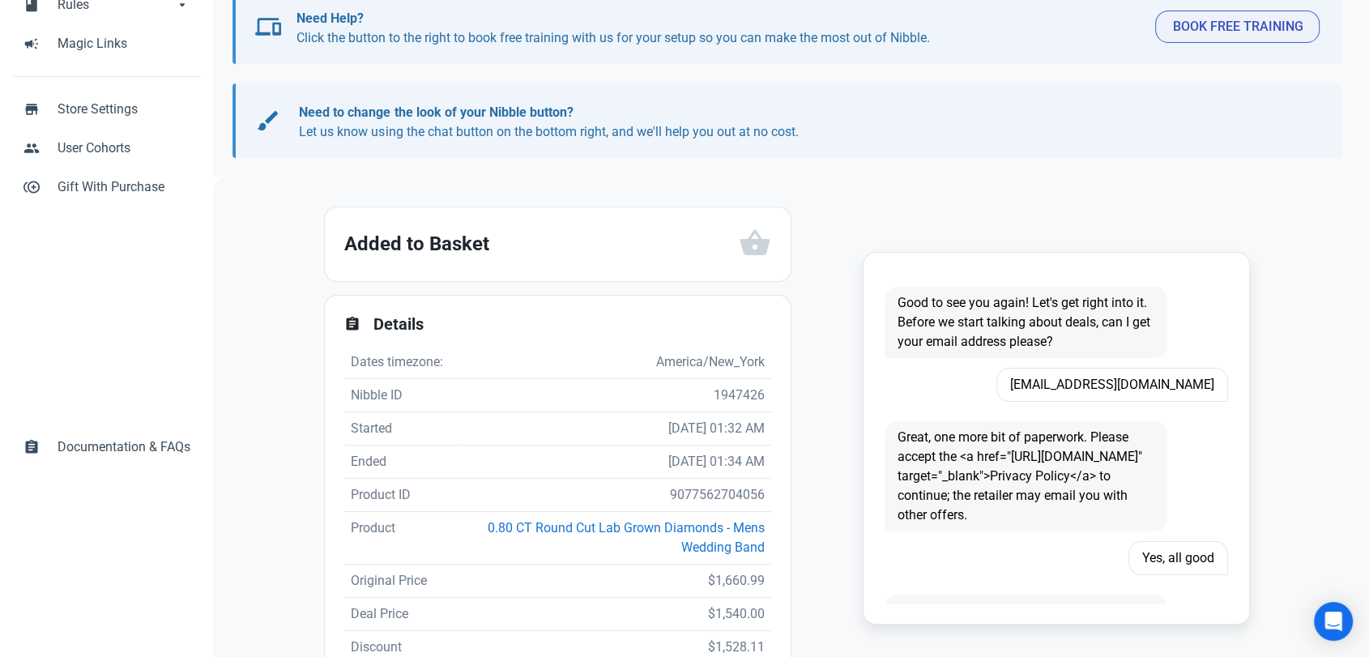
click at [689, 483] on td "9077562704056" at bounding box center [613, 495] width 315 height 33
copy td "9077562704056"
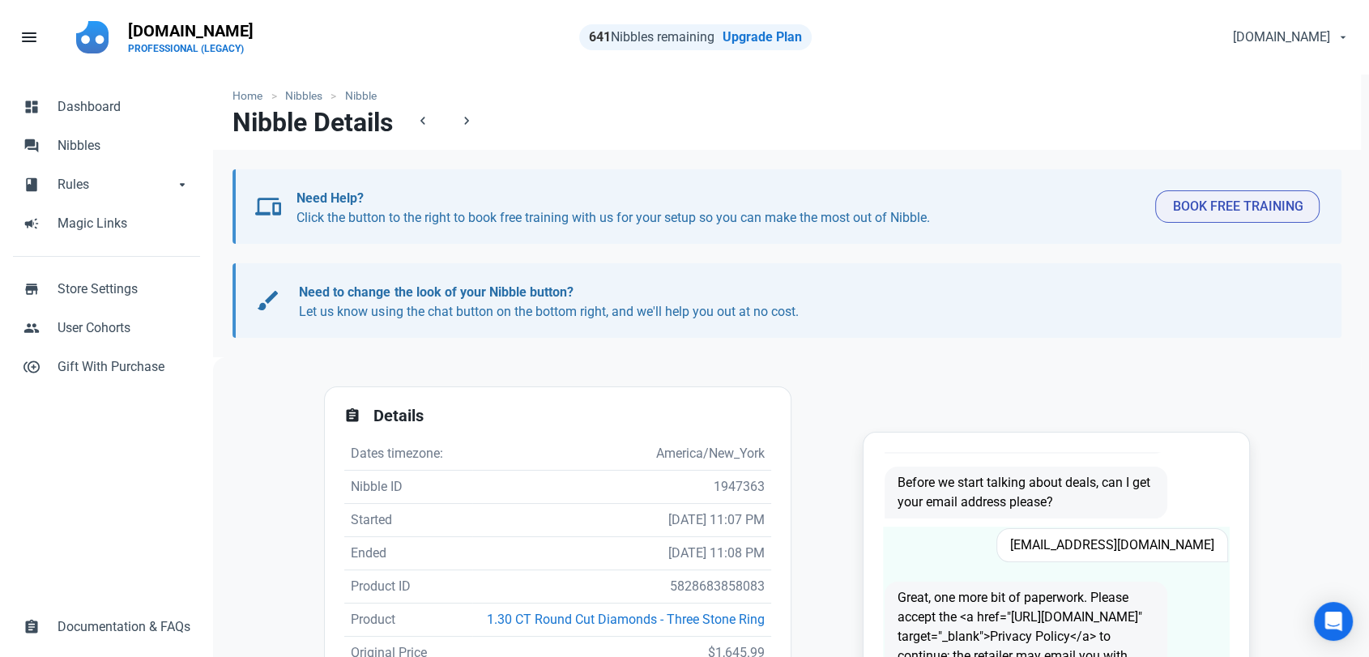
scroll to position [135, 0]
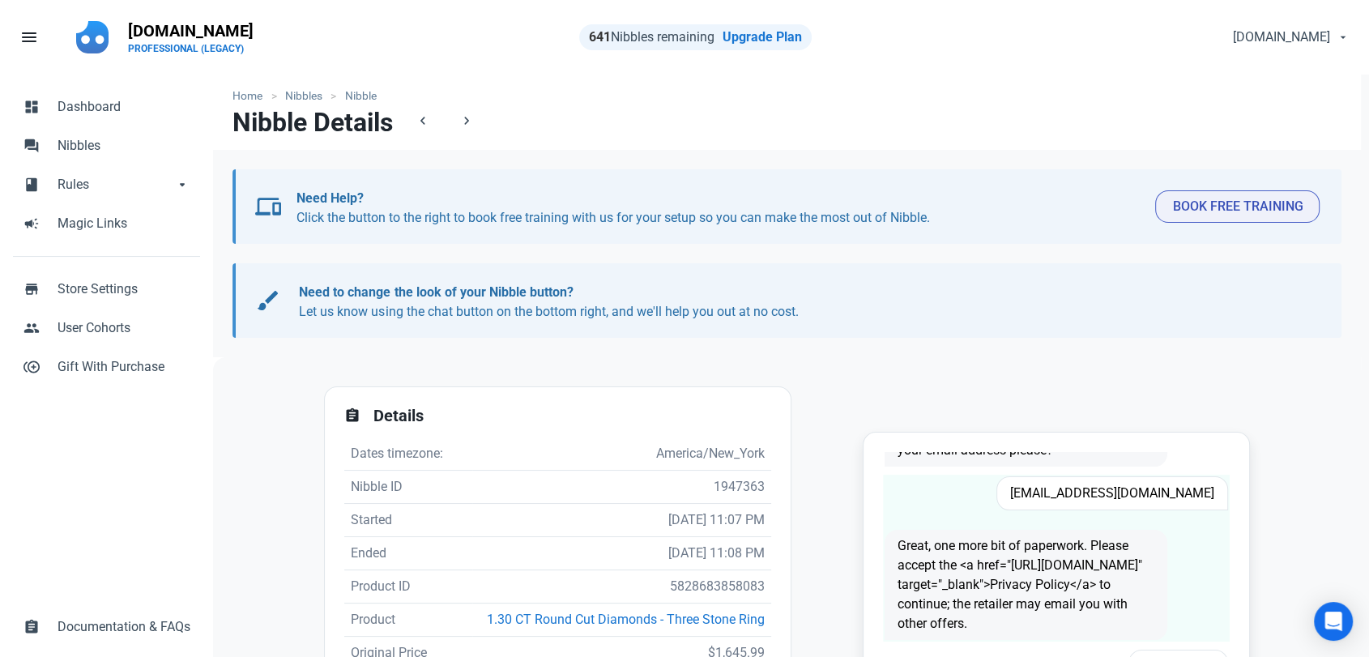
click at [1088, 476] on span "randyowens49@msn.com" at bounding box center [1112, 493] width 232 height 34
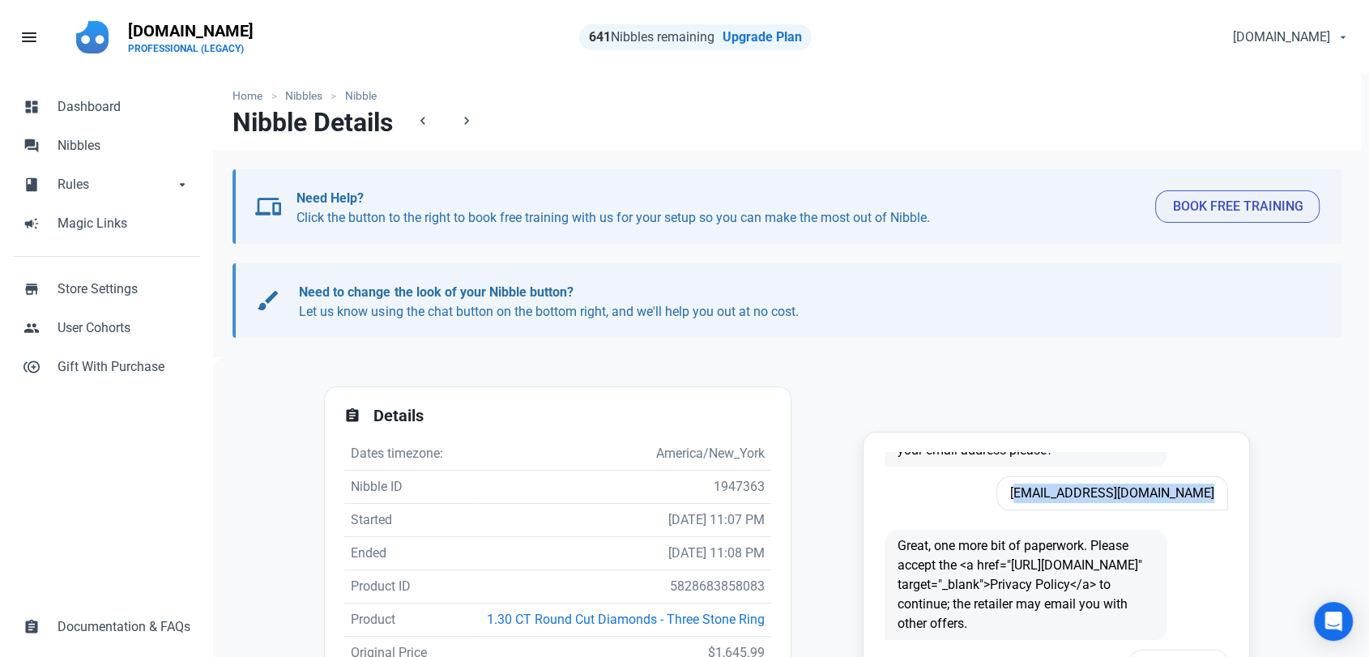
copy span "randyowens49@msn.com"
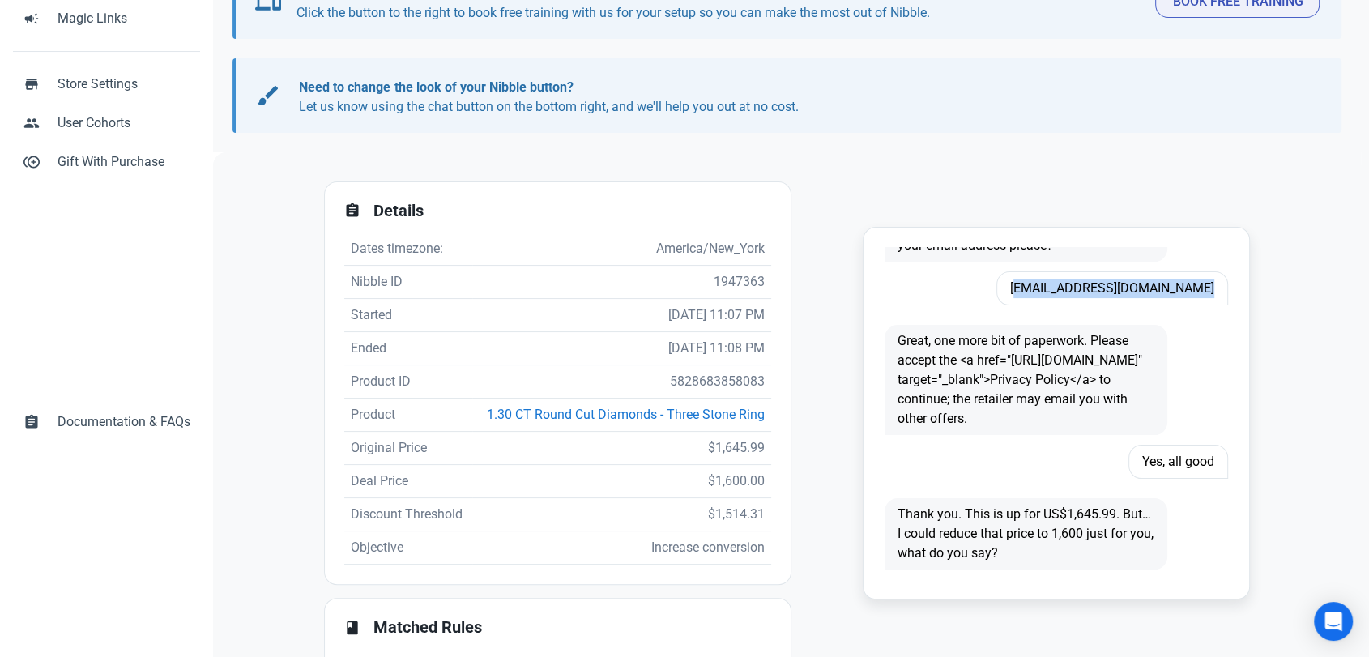
scroll to position [350, 0]
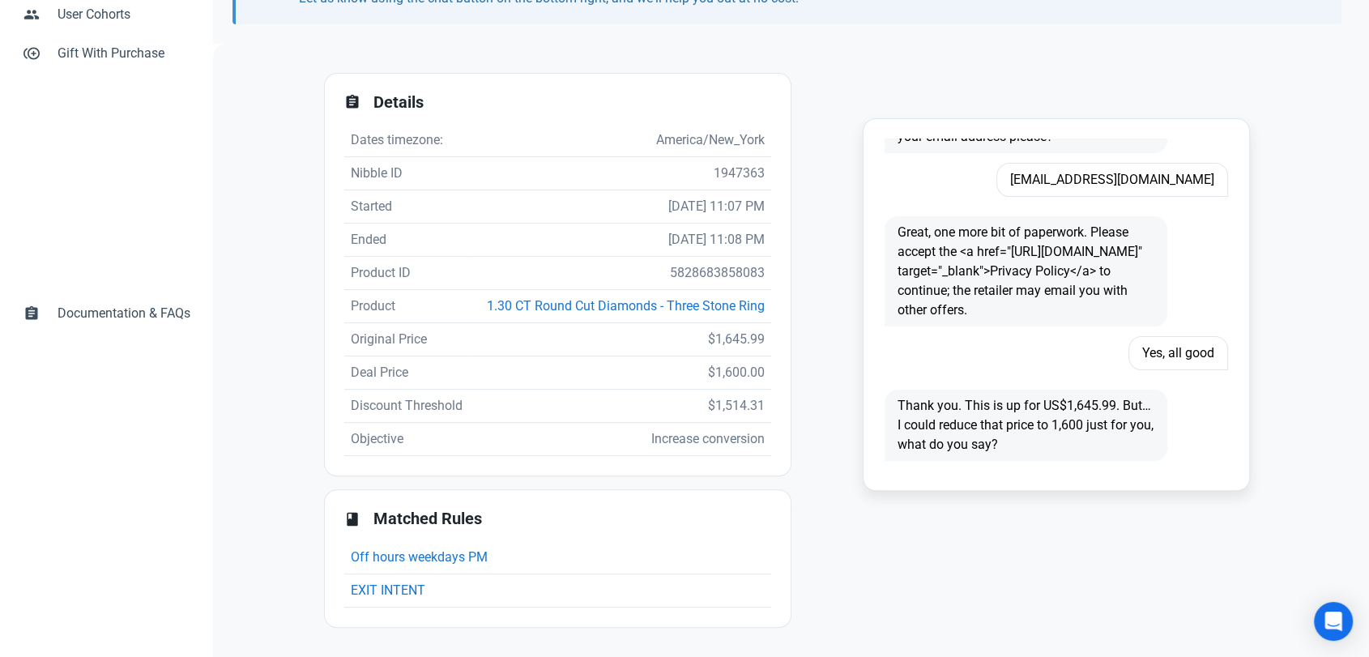
click at [710, 257] on td "5828683858083" at bounding box center [621, 273] width 299 height 33
copy td "5828683858083"
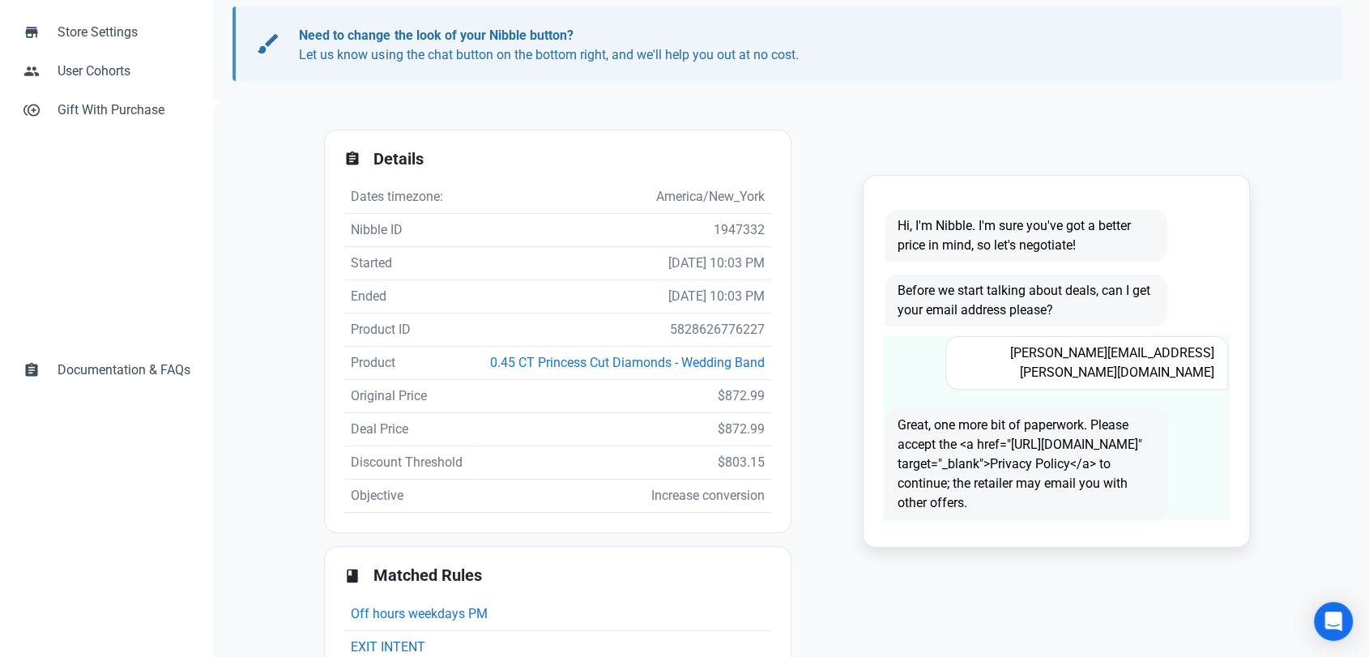
scroll to position [270, 0]
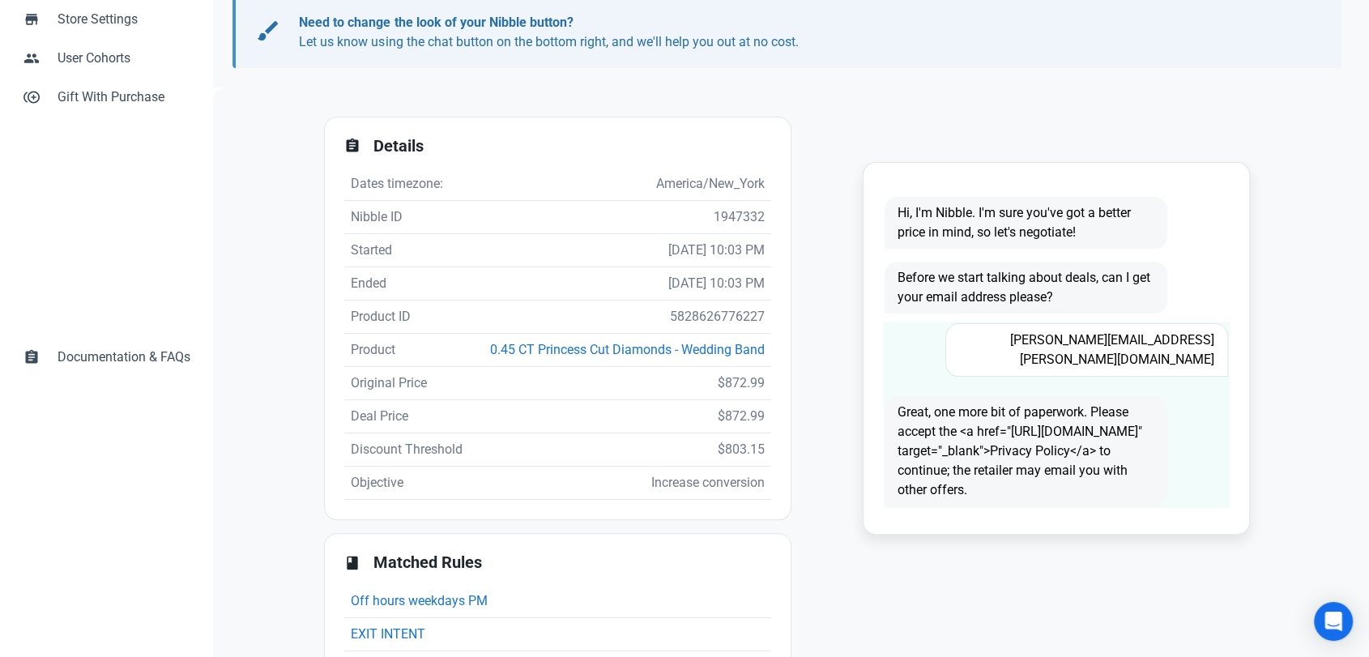
click at [1056, 332] on span "[PERSON_NAME][EMAIL_ADDRESS][PERSON_NAME][DOMAIN_NAME]" at bounding box center [1086, 349] width 283 height 53
click at [1056, 332] on span "Kathy.le.powell@gmail.com" at bounding box center [1086, 349] width 283 height 53
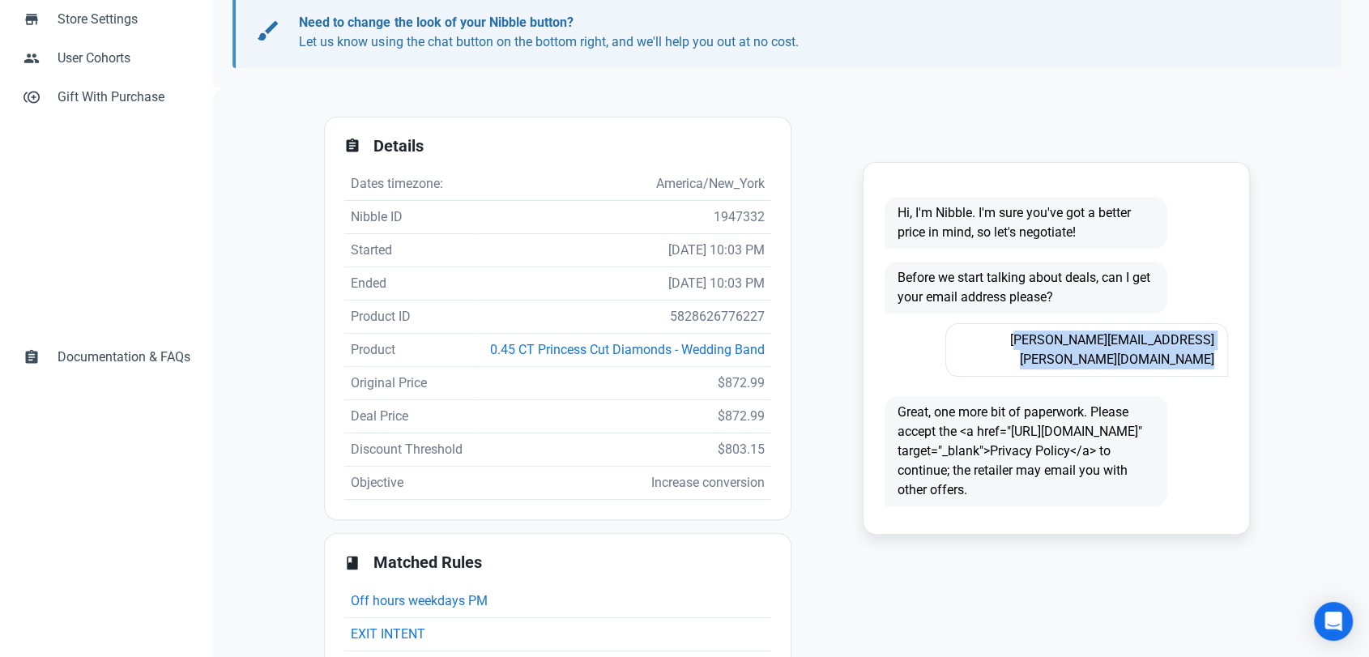
copy span "Kathy.le.powell@gmail.com"
click at [691, 313] on td "5828626776227" at bounding box center [623, 317] width 298 height 33
copy td "5828626776227"
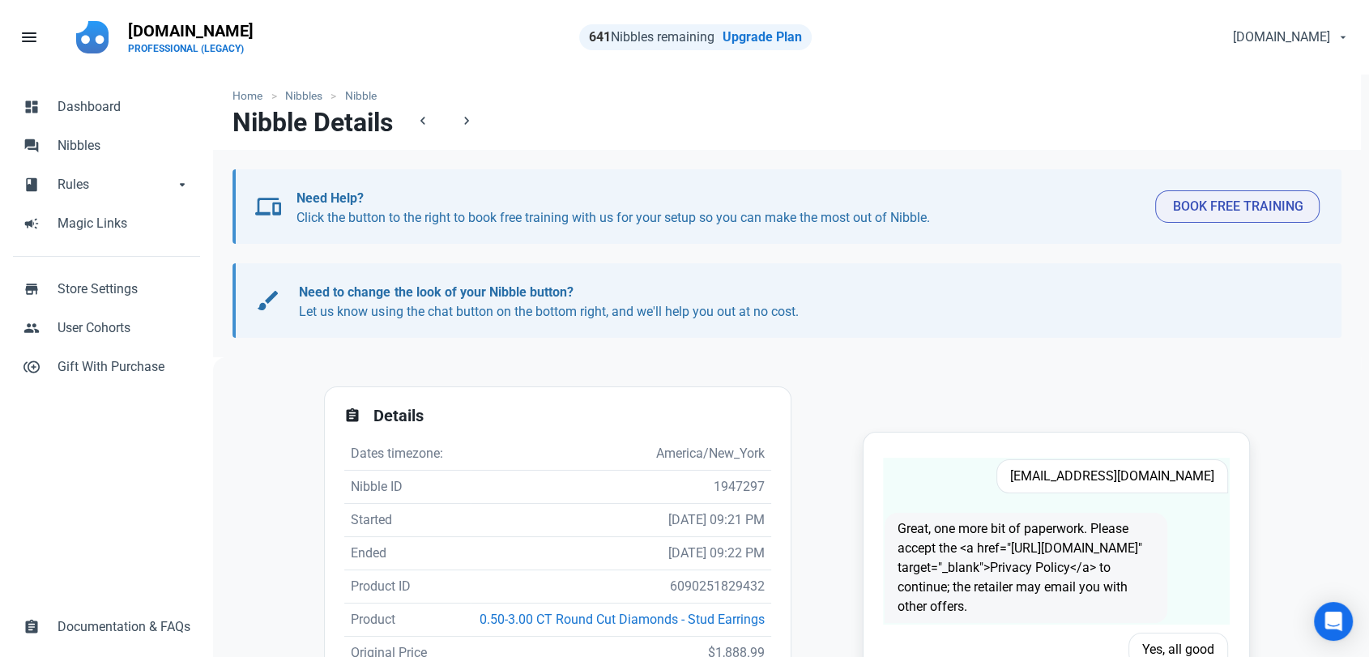
scroll to position [90, 0]
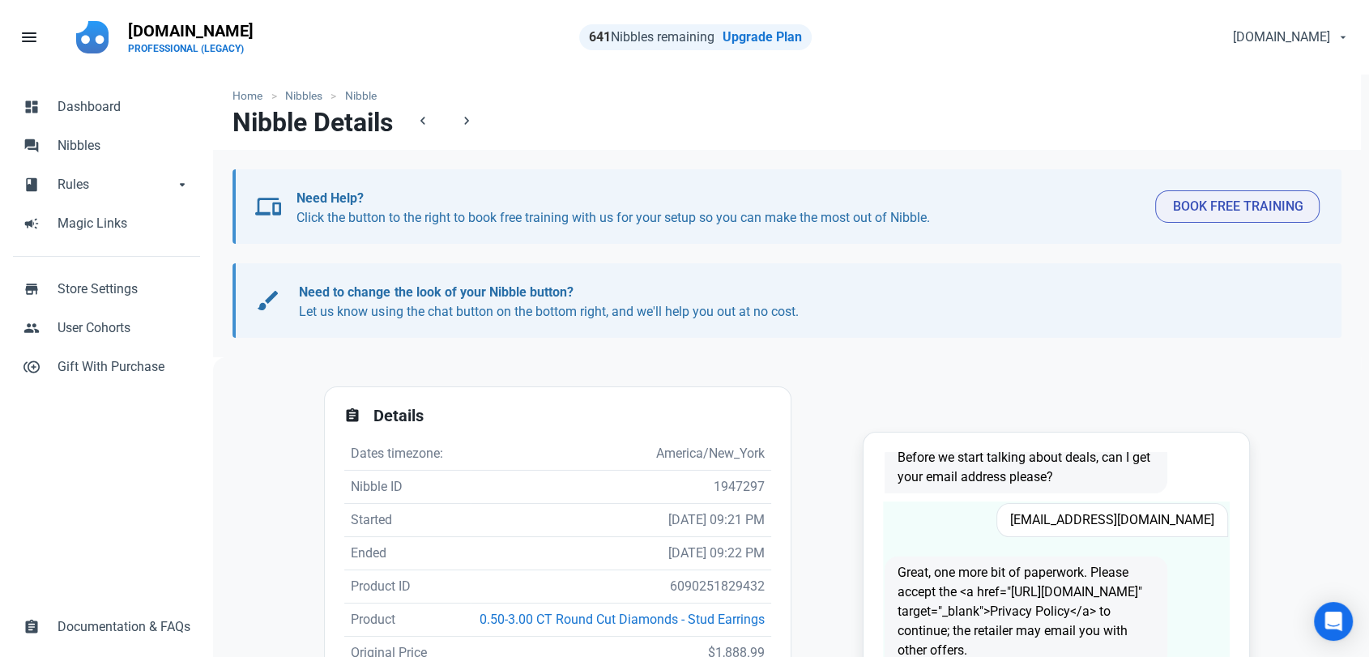
click at [1146, 520] on span "[EMAIL_ADDRESS][DOMAIN_NAME]" at bounding box center [1112, 520] width 232 height 34
drag, startPoint x: 1146, startPoint y: 520, endPoint x: 1136, endPoint y: 514, distance: 12.4
click at [1146, 521] on span "[EMAIL_ADDRESS][DOMAIN_NAME]" at bounding box center [1112, 520] width 232 height 34
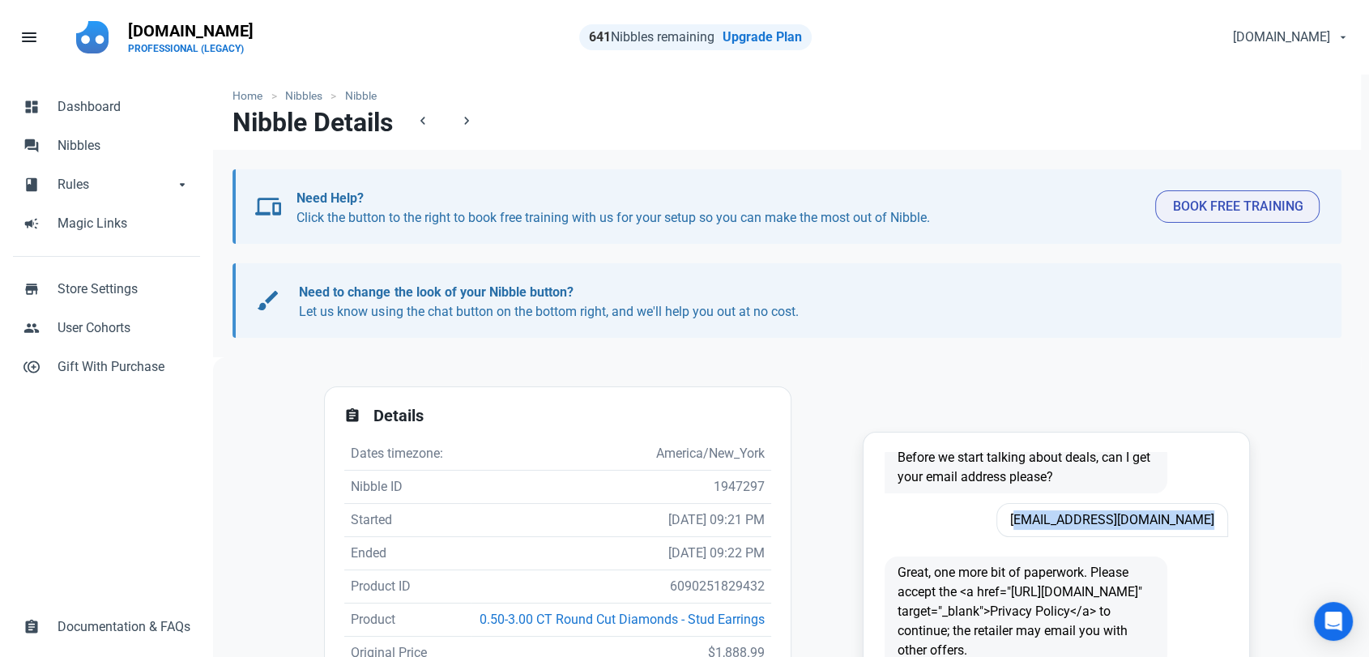
copy span "[EMAIL_ADDRESS][DOMAIN_NAME]"
click at [704, 573] on td "6090251829432" at bounding box center [621, 586] width 301 height 33
copy td "6090251829432"
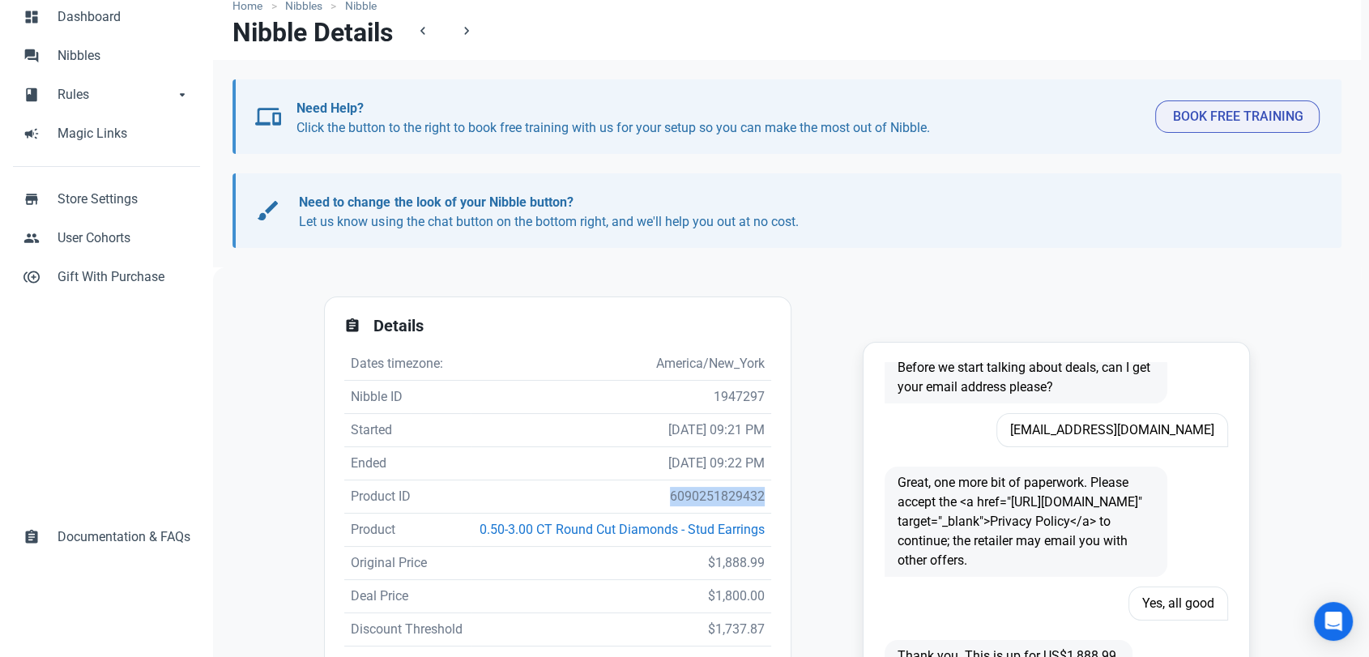
copy td "6090251829432"
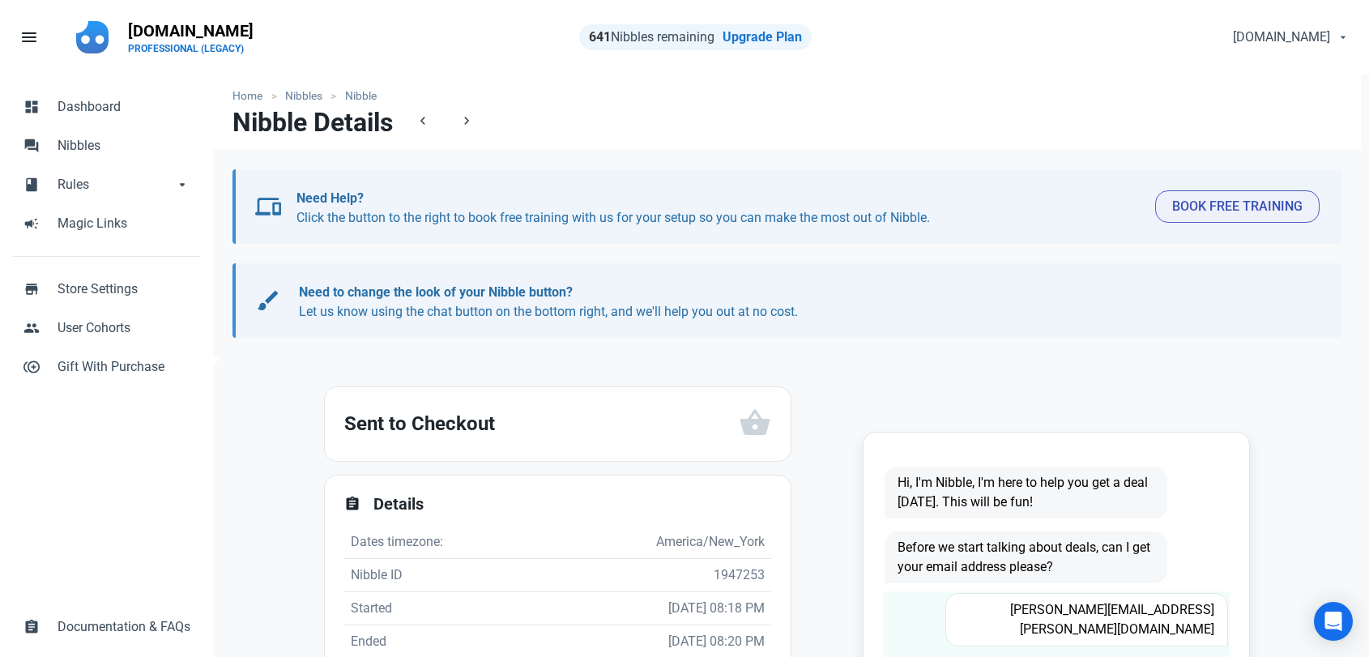
scroll to position [180, 0]
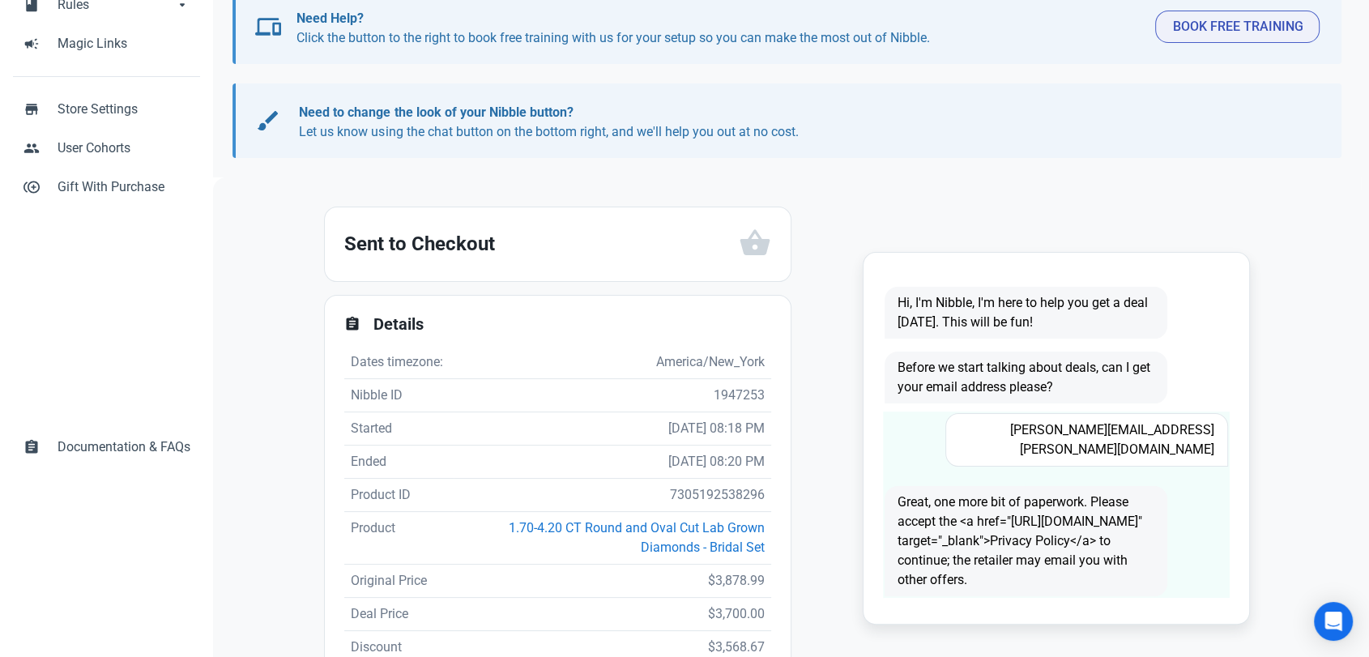
click at [1077, 415] on span "[PERSON_NAME][EMAIL_ADDRESS][PERSON_NAME][DOMAIN_NAME]" at bounding box center [1086, 439] width 283 height 53
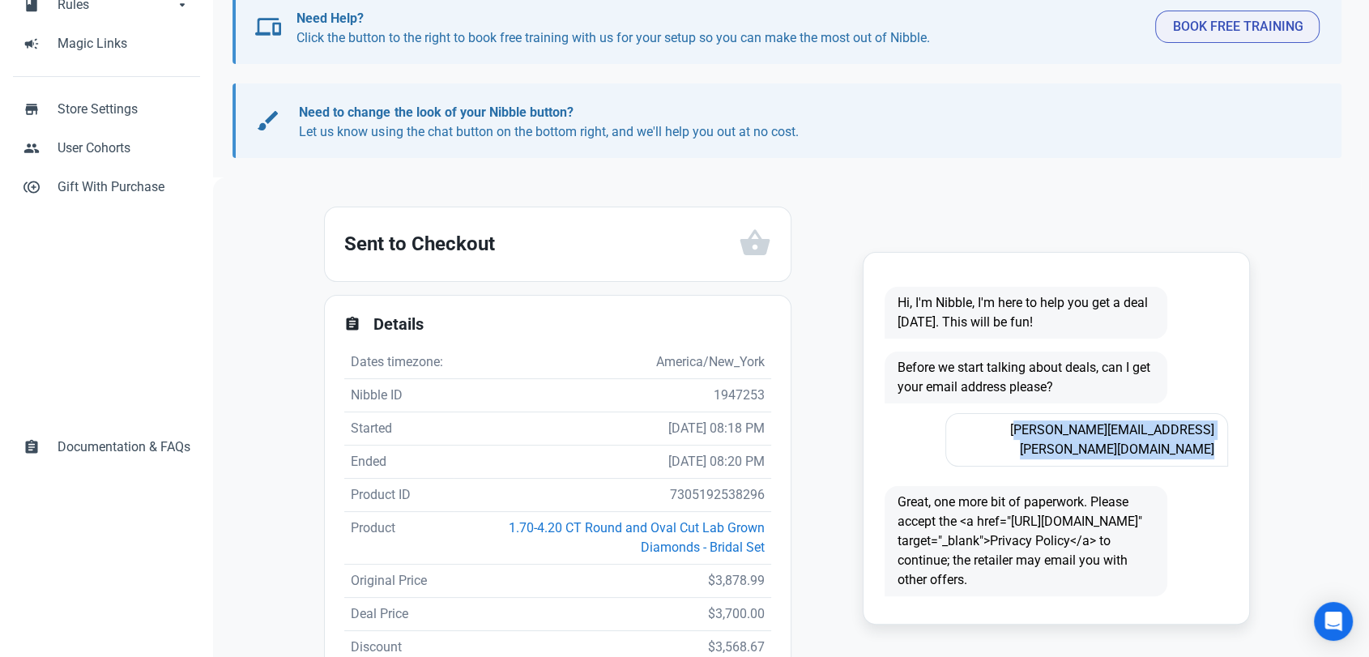
copy span "[PERSON_NAME][EMAIL_ADDRESS][PERSON_NAME][DOMAIN_NAME]"
click at [667, 503] on td "7305192538296" at bounding box center [613, 495] width 318 height 33
click at [672, 492] on td "7305192538296" at bounding box center [613, 495] width 318 height 33
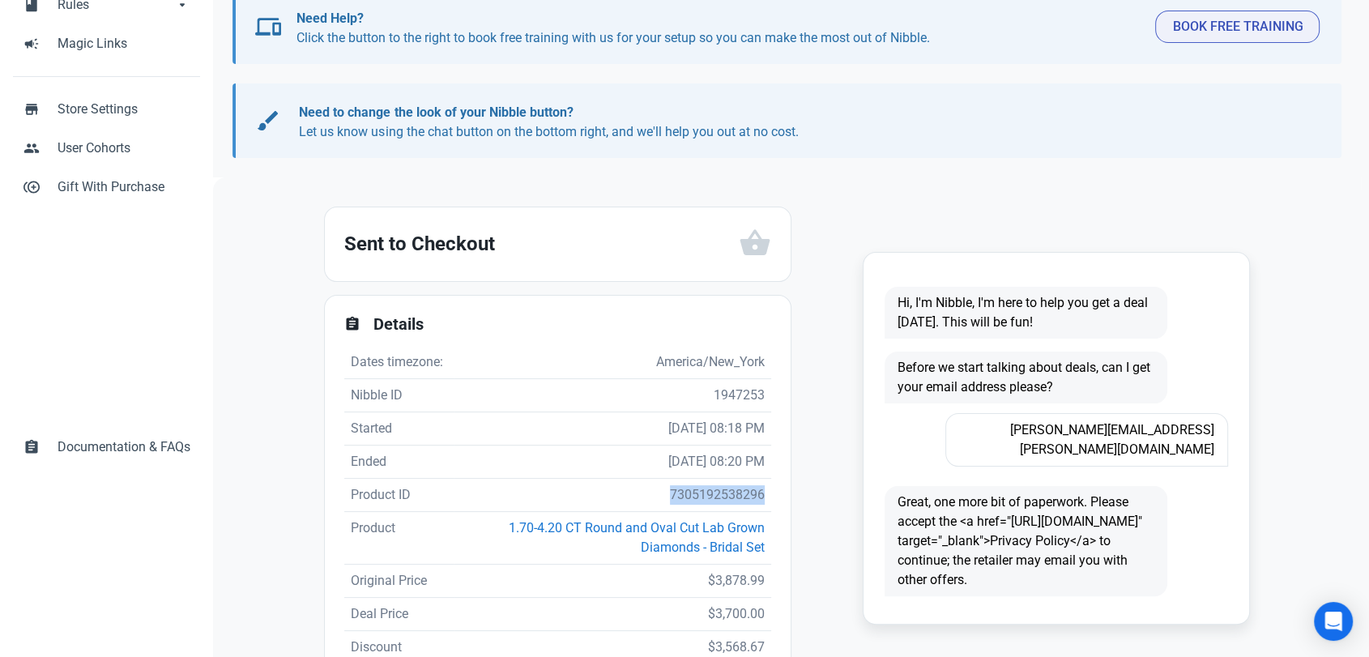
click at [672, 492] on td "7305192538296" at bounding box center [613, 495] width 318 height 33
